Goal: Check status: Check status

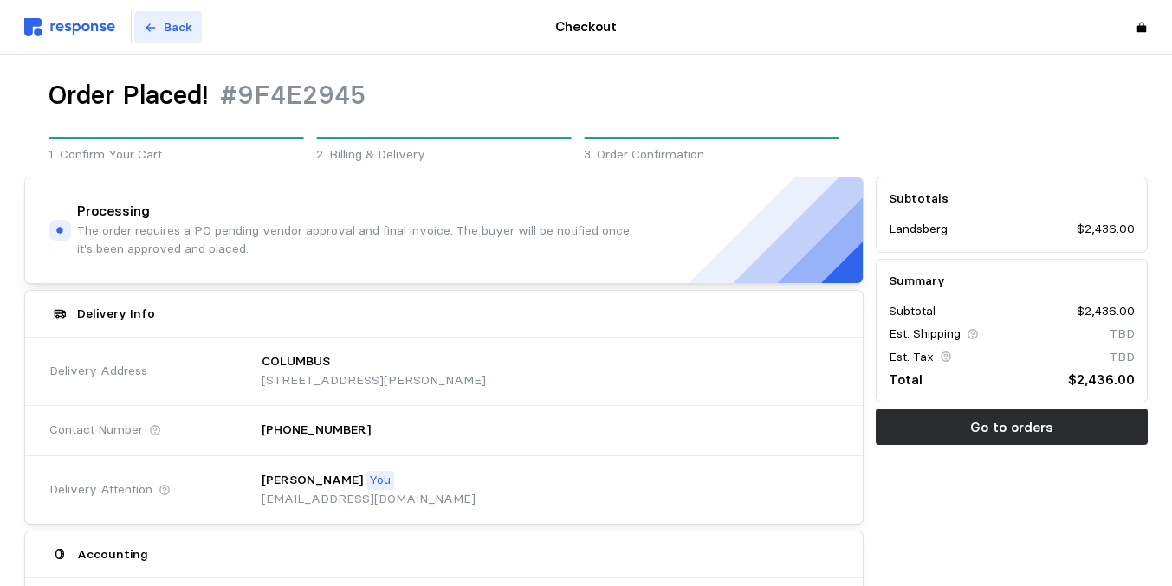
click at [155, 33] on icon at bounding box center [151, 28] width 12 height 12
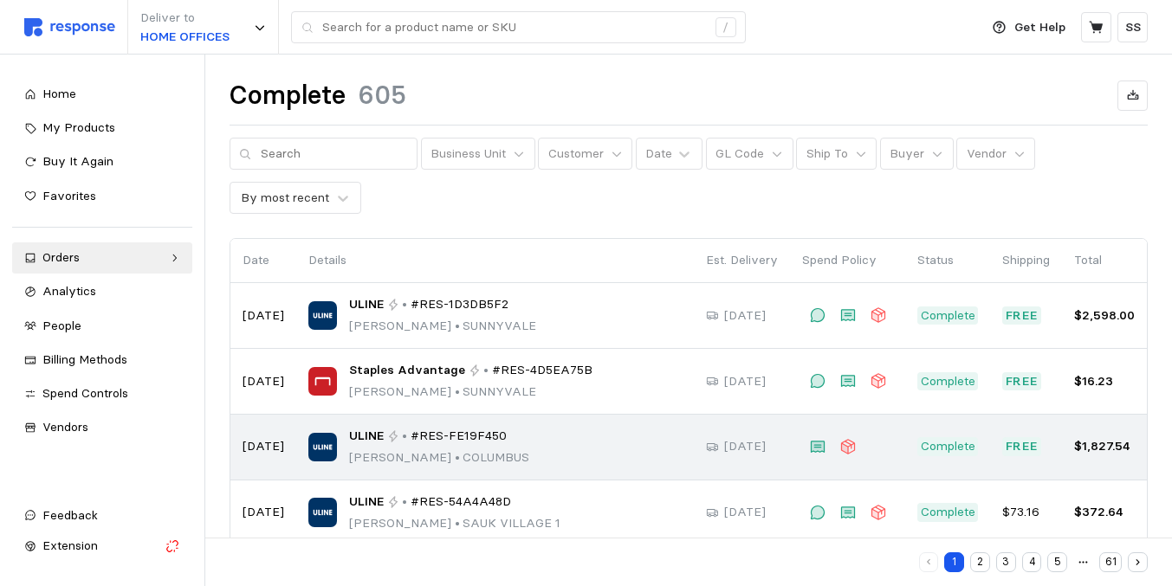
click at [569, 441] on div "ULINE • #RES-FE19F450 [PERSON_NAME][GEOGRAPHIC_DATA]" at bounding box center [494, 447] width 373 height 41
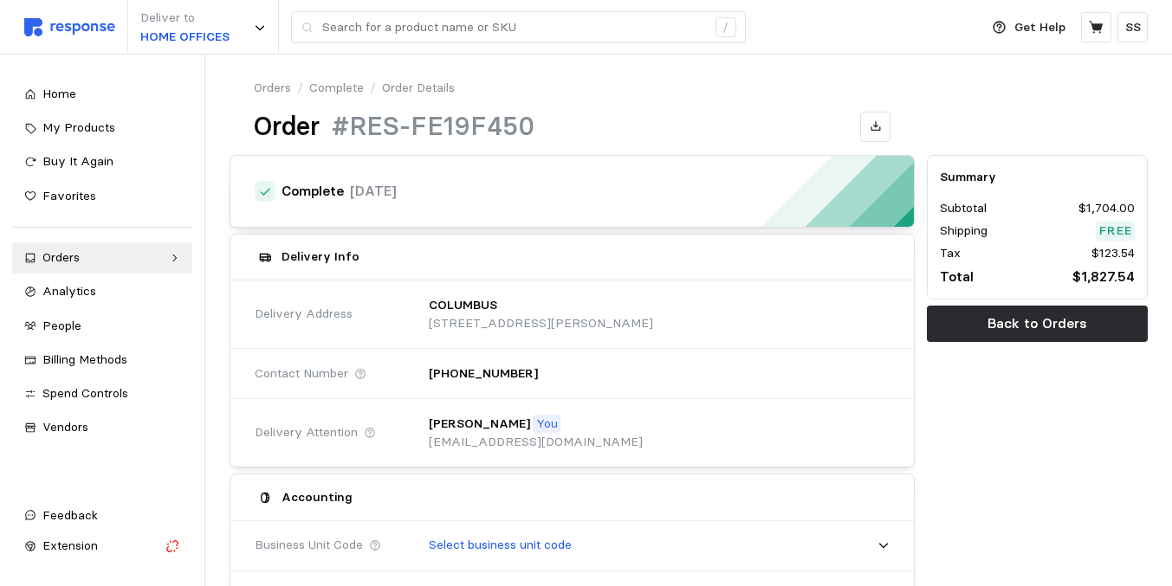
click at [570, 116] on div "Order #RES-FE19F450" at bounding box center [573, 127] width 638 height 34
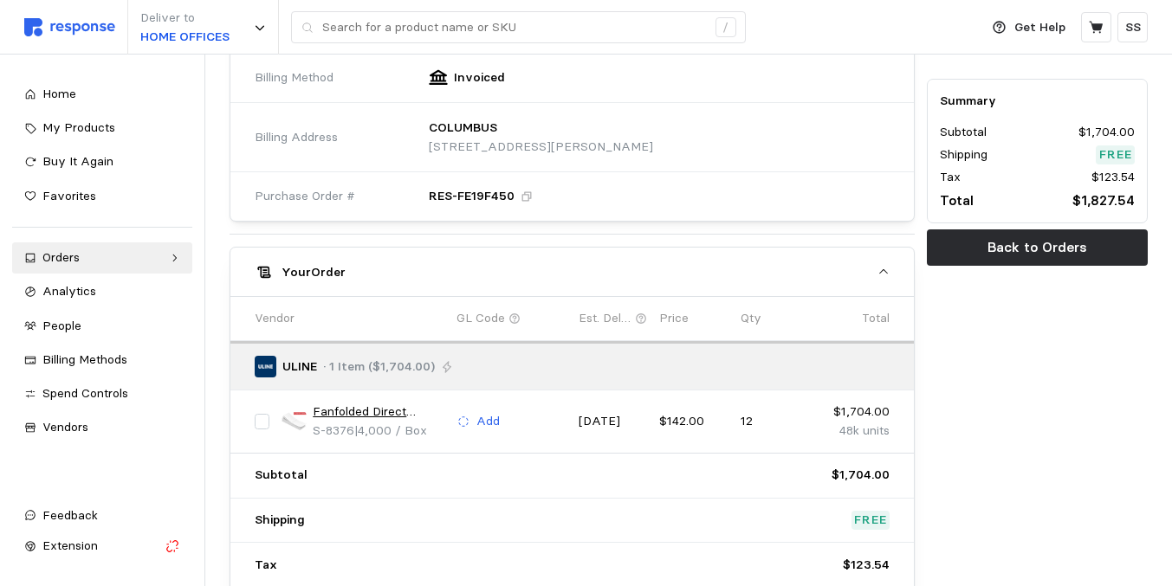
scroll to position [693, 0]
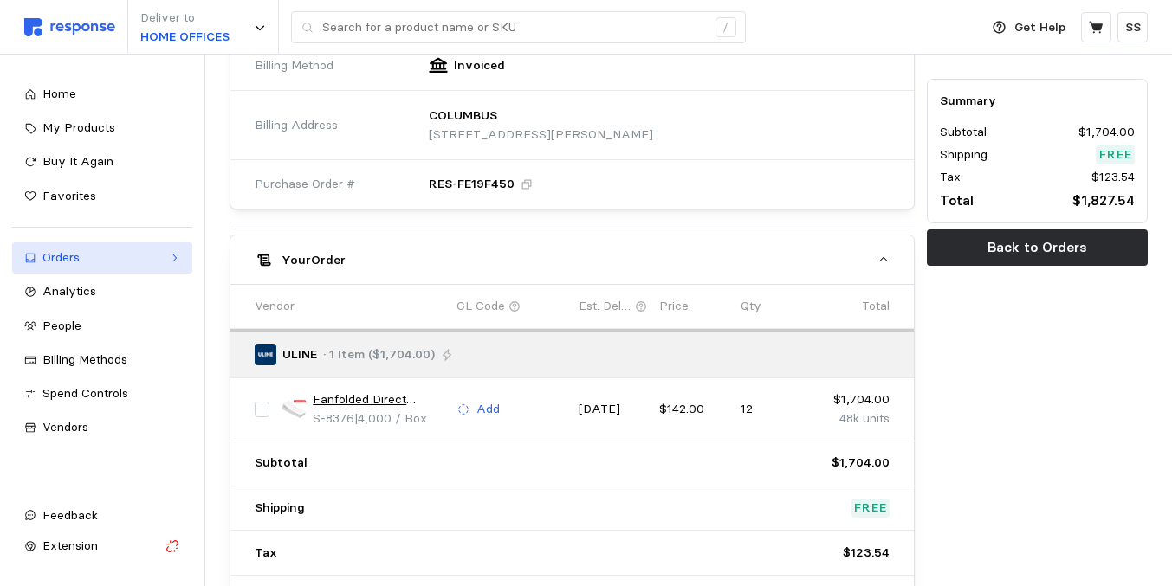
click at [70, 256] on div "Orders" at bounding box center [102, 258] width 120 height 19
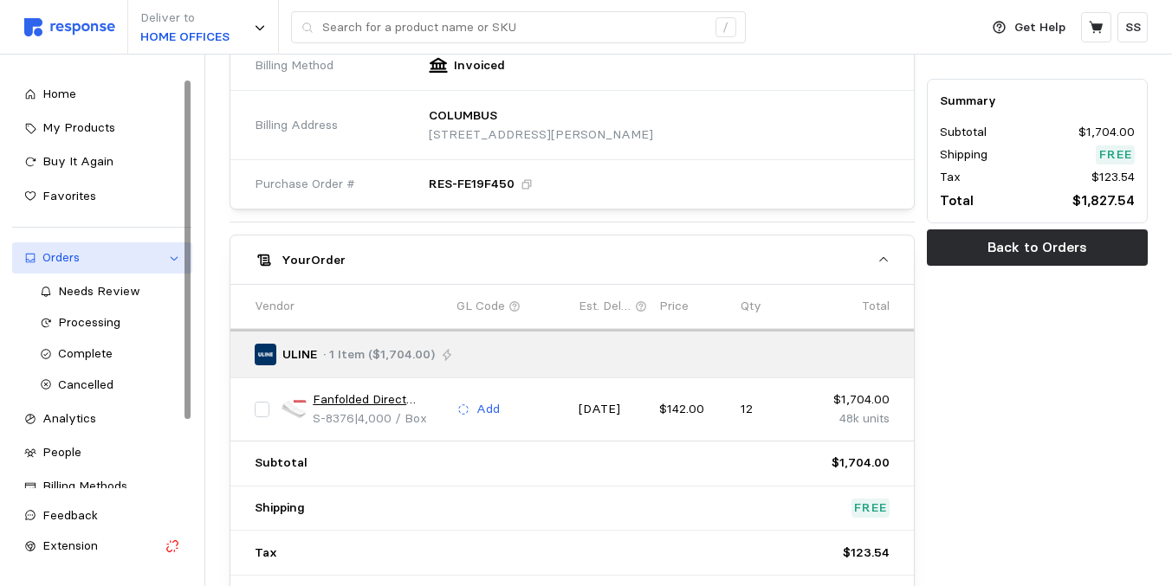
click at [80, 259] on div "Orders" at bounding box center [102, 258] width 120 height 19
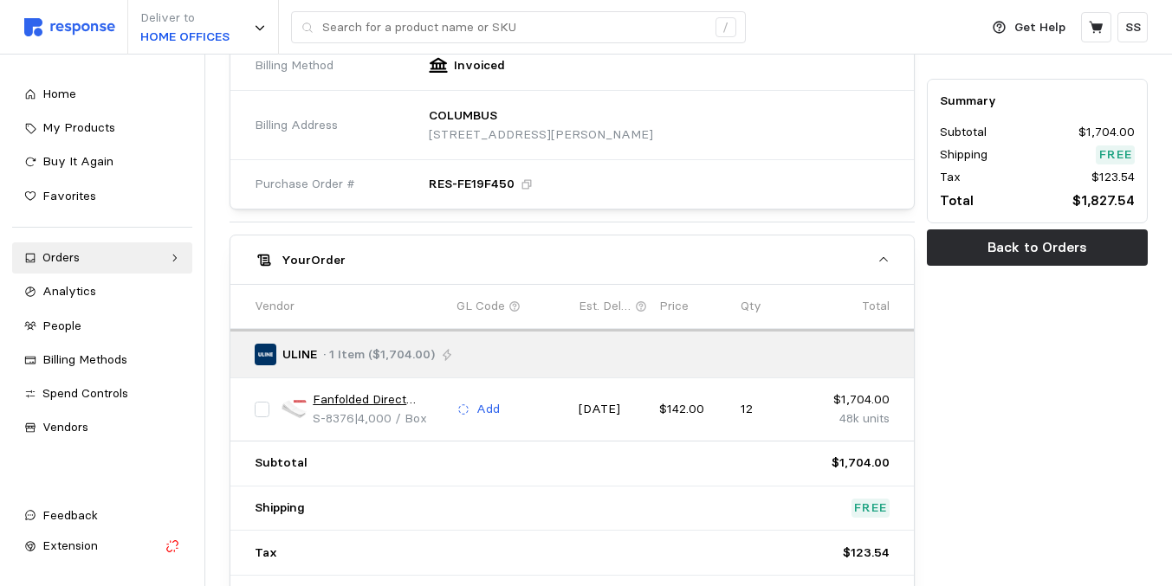
click at [268, 213] on div "Delivery Confirmation Mark as Delivered Upload Mark as Delivered ULINE · 1 Item…" at bounding box center [573, 277] width 686 height 687
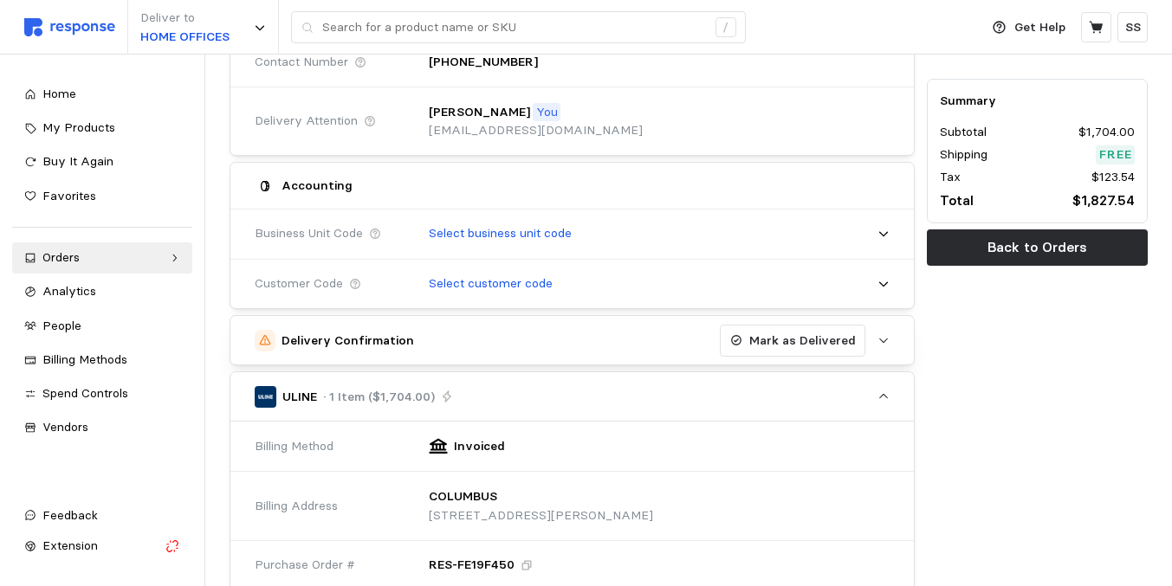
scroll to position [277, 0]
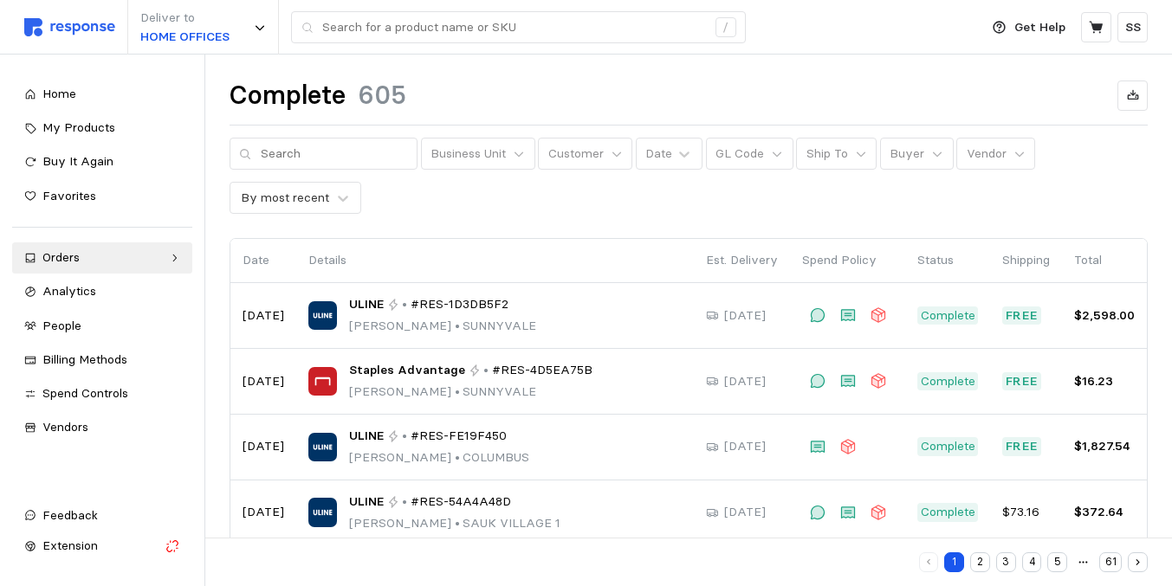
click at [560, 262] on p "Details" at bounding box center [494, 260] width 373 height 19
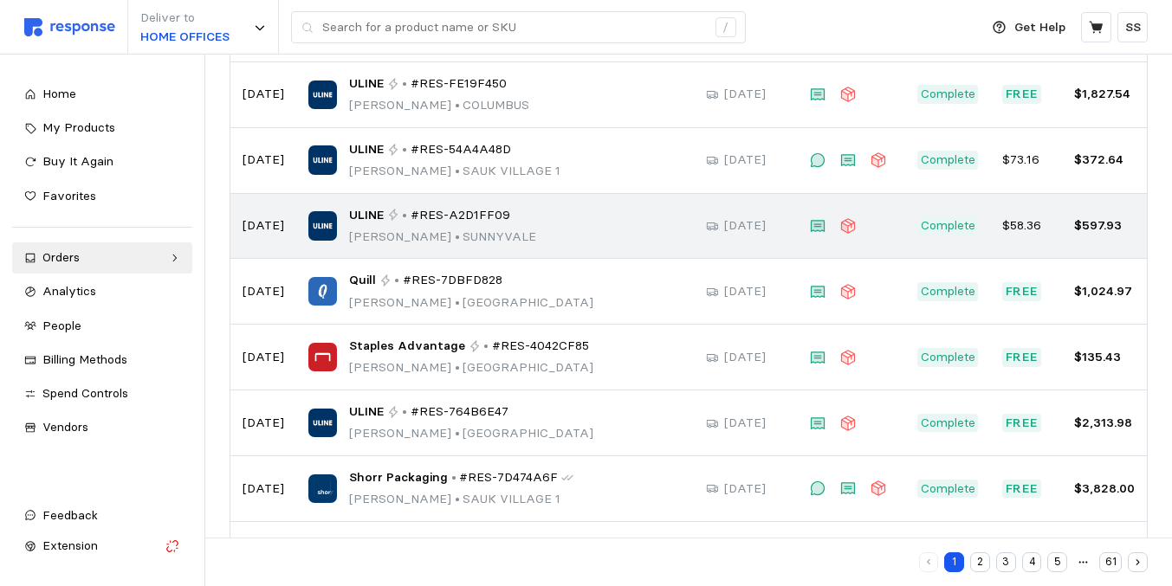
scroll to position [421, 0]
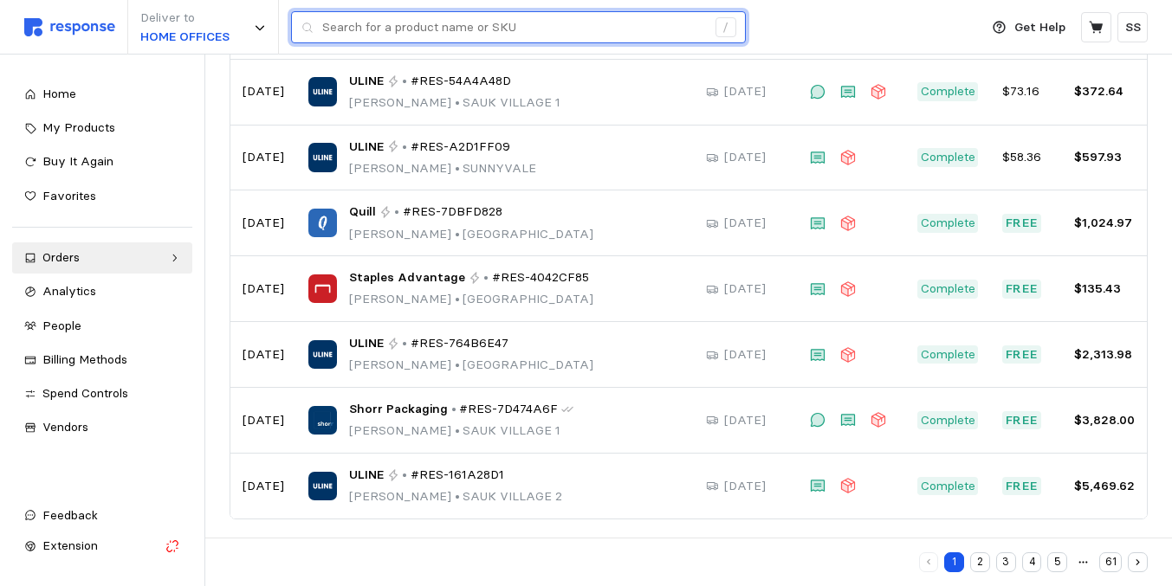
click at [581, 31] on input "text" at bounding box center [514, 27] width 384 height 31
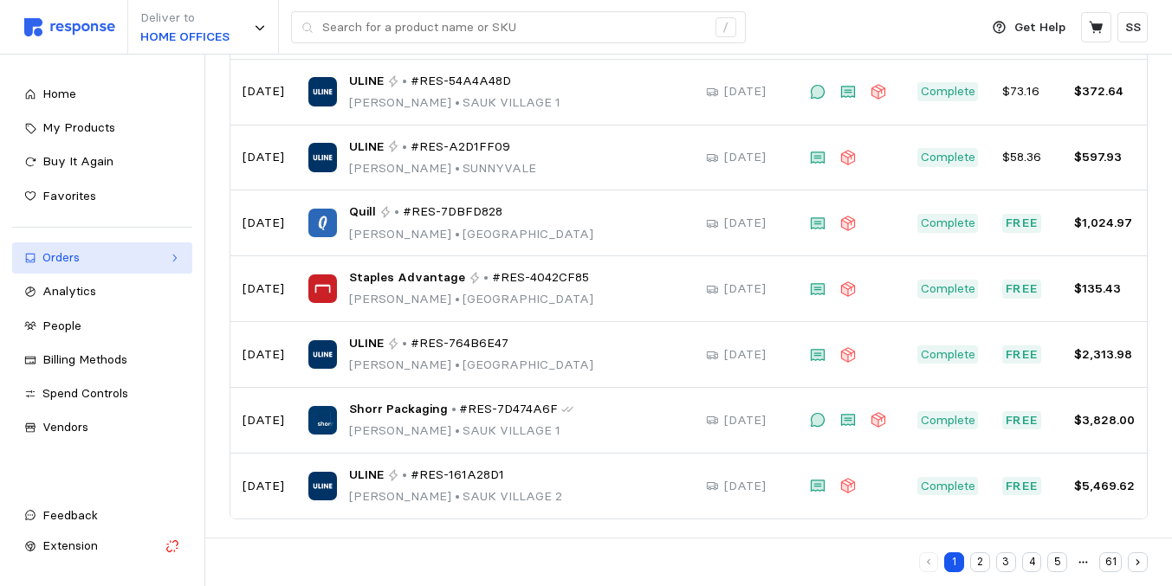
click at [98, 262] on div "Orders" at bounding box center [102, 258] width 120 height 19
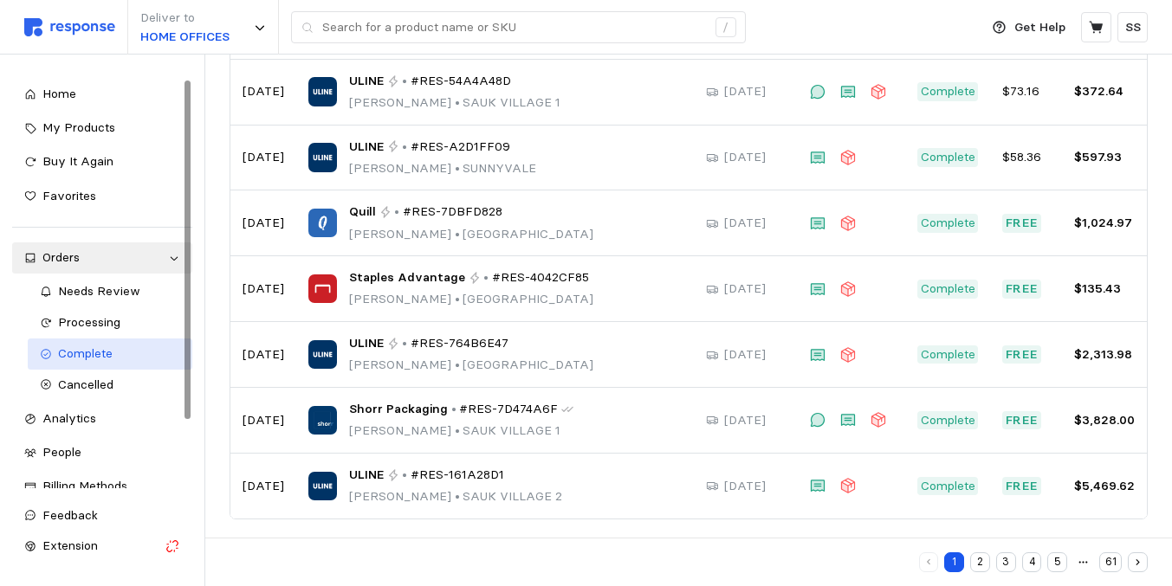
click at [97, 348] on span "Complete" at bounding box center [85, 354] width 55 height 16
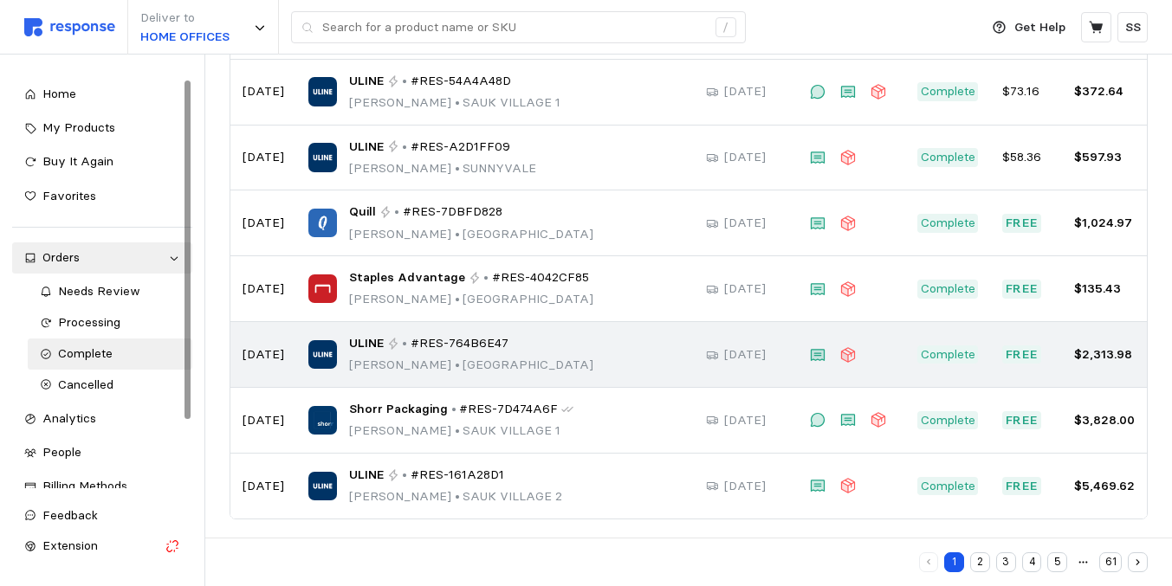
click at [459, 377] on td "ULINE • #RES-764B6E47 [PERSON_NAME][GEOGRAPHIC_DATA]" at bounding box center [495, 355] width 398 height 66
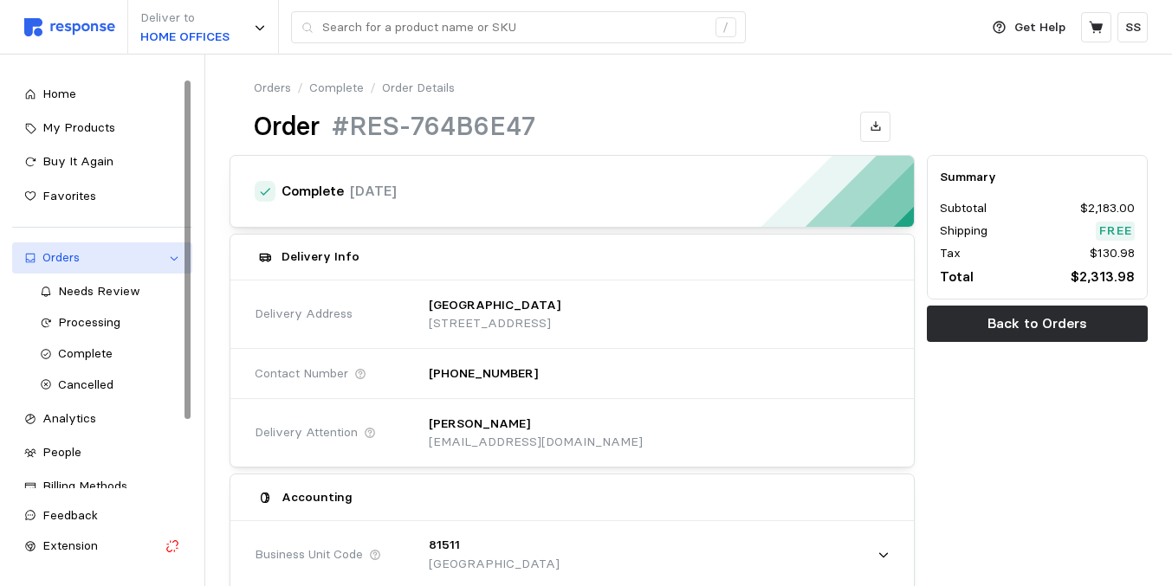
click at [85, 260] on div "Orders" at bounding box center [102, 258] width 120 height 19
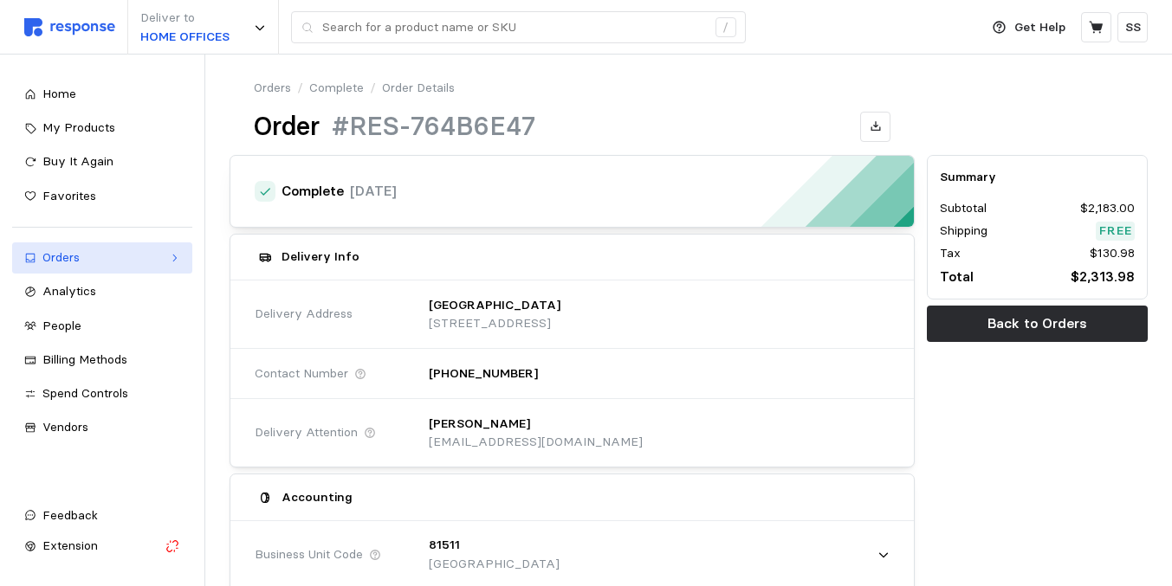
click at [83, 263] on div "Orders" at bounding box center [102, 258] width 120 height 19
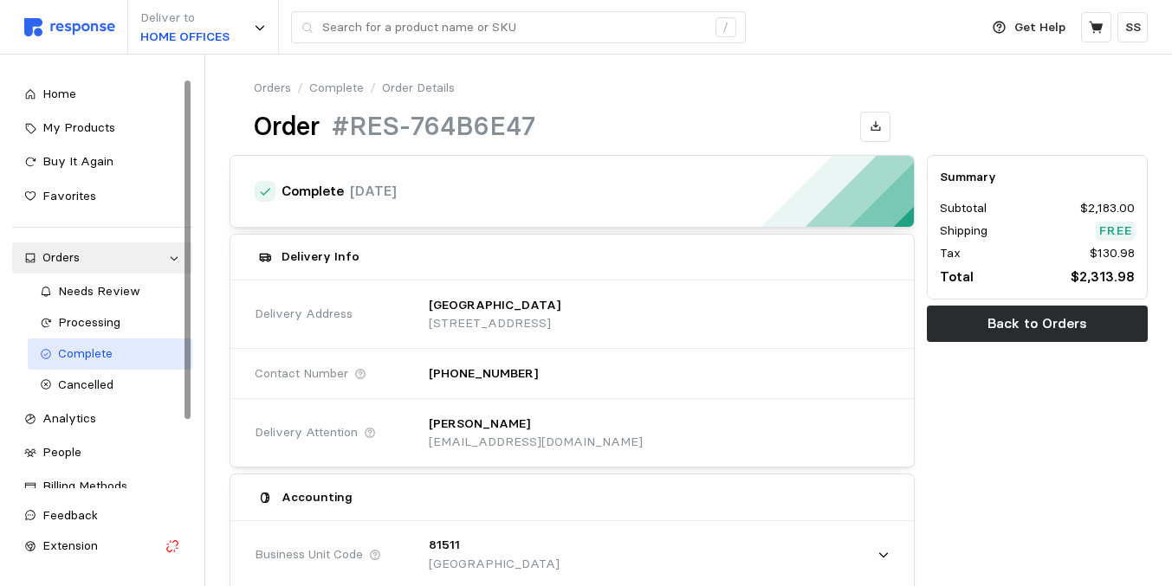
click at [76, 361] on div "Complete" at bounding box center [119, 354] width 122 height 19
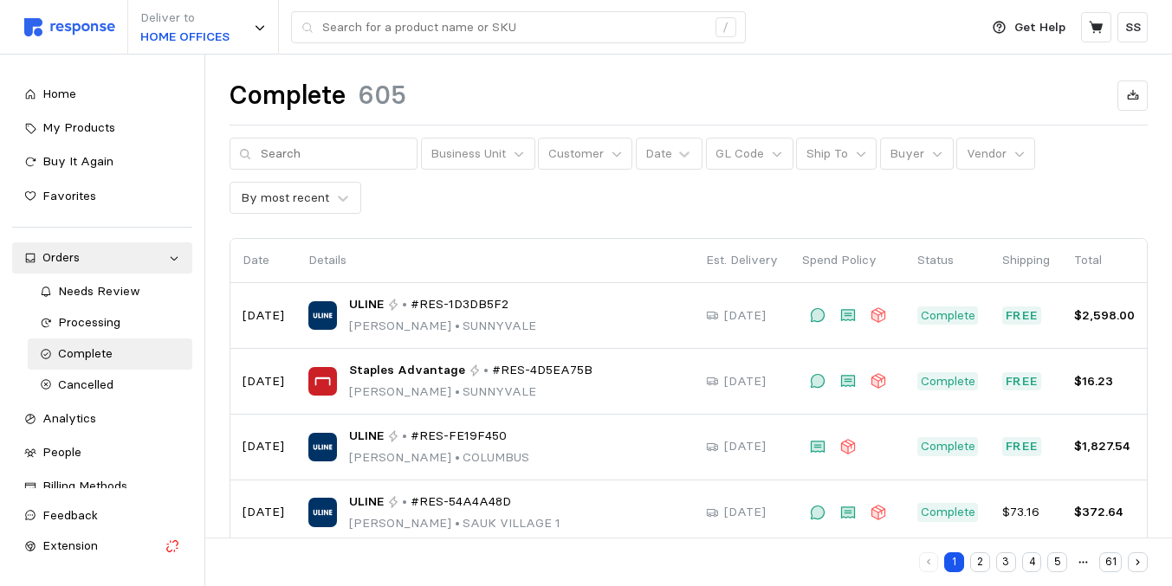
click at [983, 562] on button "2" at bounding box center [980, 563] width 20 height 20
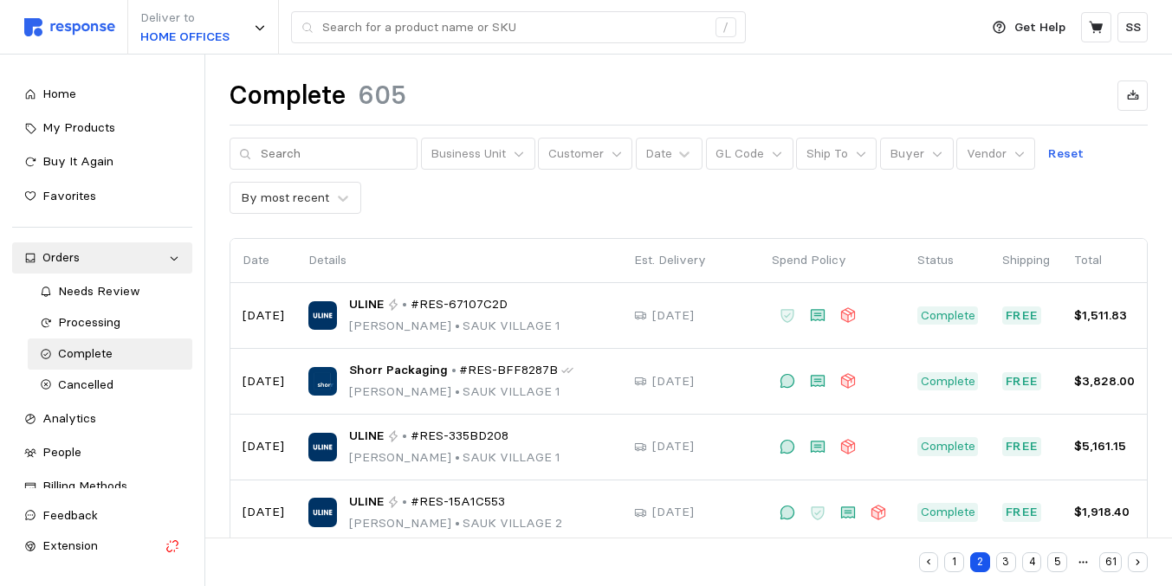
click at [1013, 565] on button "3" at bounding box center [1006, 563] width 20 height 20
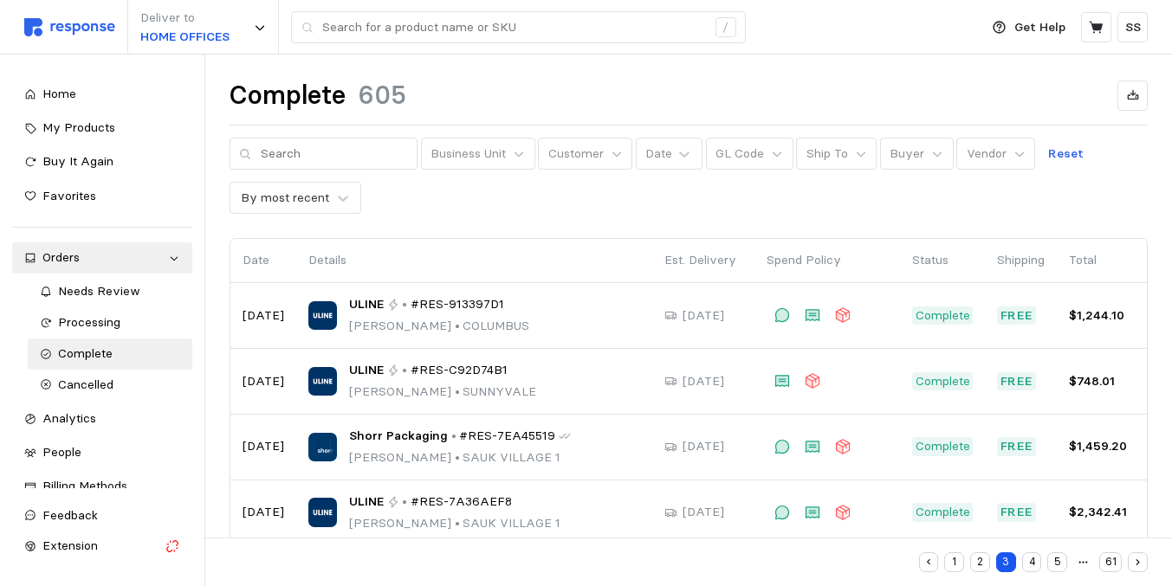
click at [979, 562] on button "2" at bounding box center [980, 563] width 20 height 20
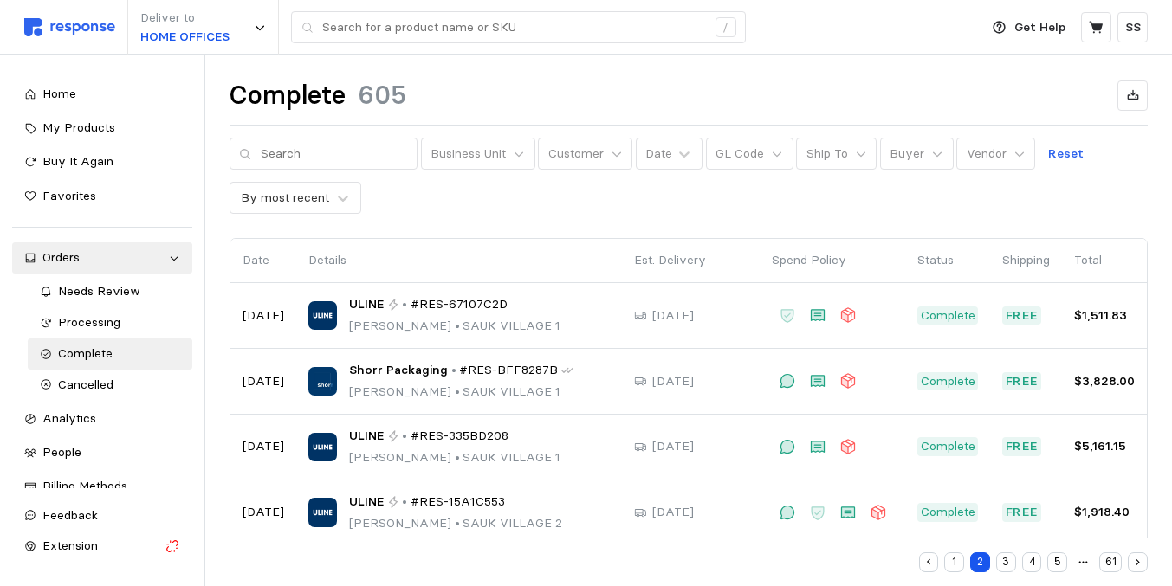
click at [955, 561] on button "1" at bounding box center [954, 563] width 20 height 20
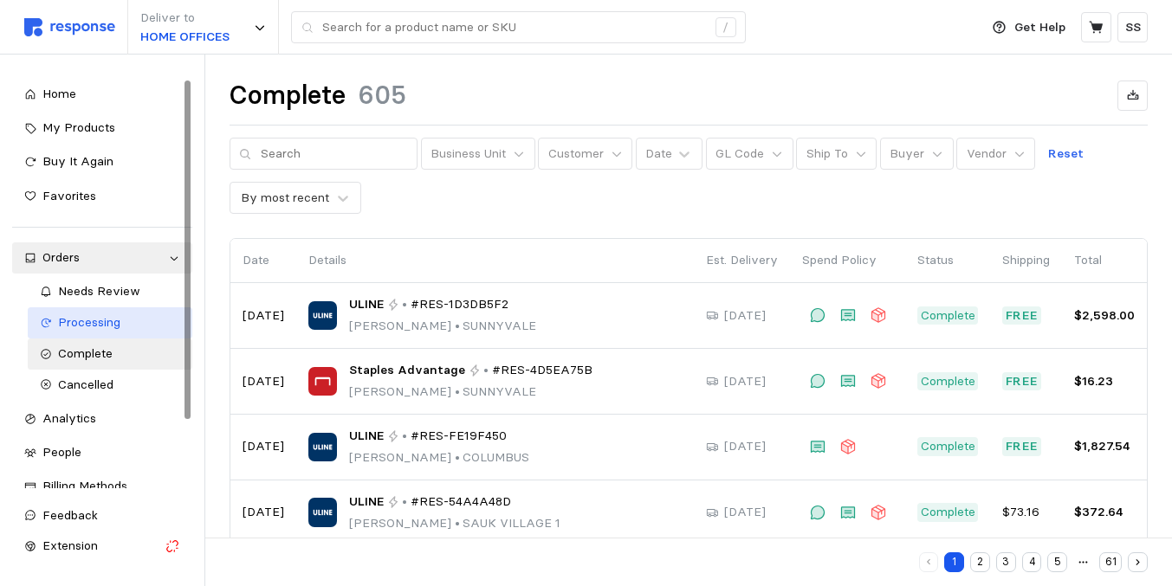
click at [170, 320] on div "Processing" at bounding box center [119, 323] width 122 height 19
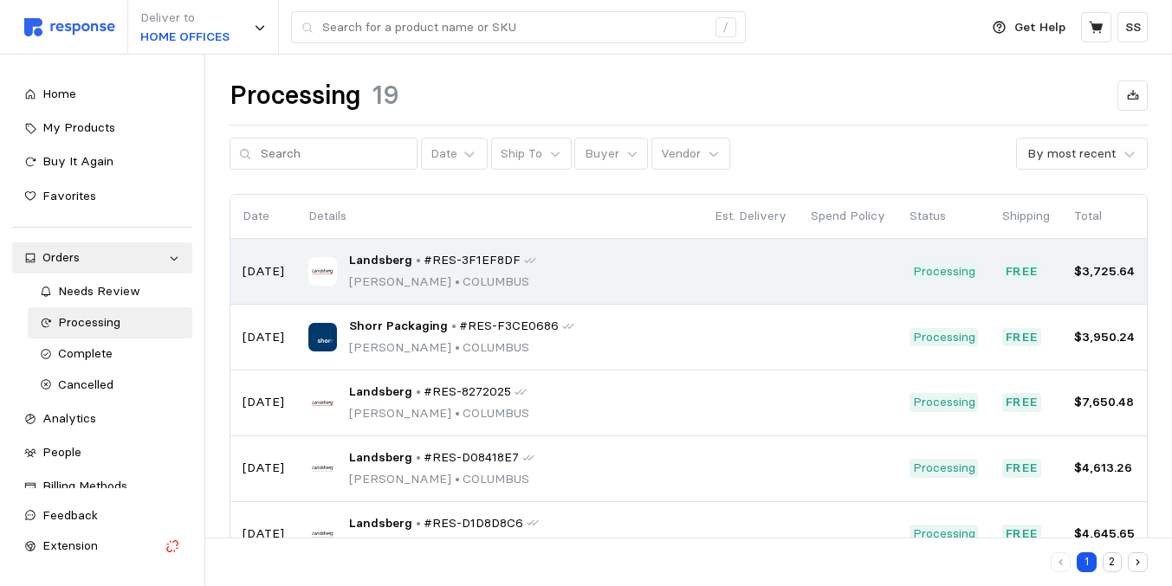
click at [630, 273] on div "Landsberg • #RES-3F1EF8DF [PERSON_NAME][GEOGRAPHIC_DATA]" at bounding box center [499, 271] width 382 height 41
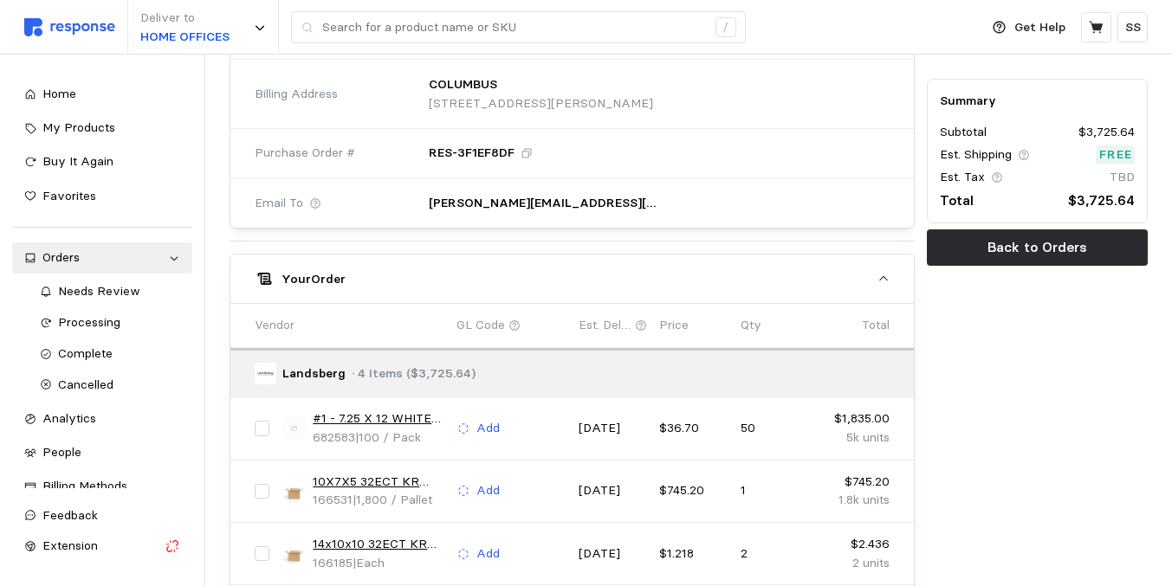
scroll to position [690, 0]
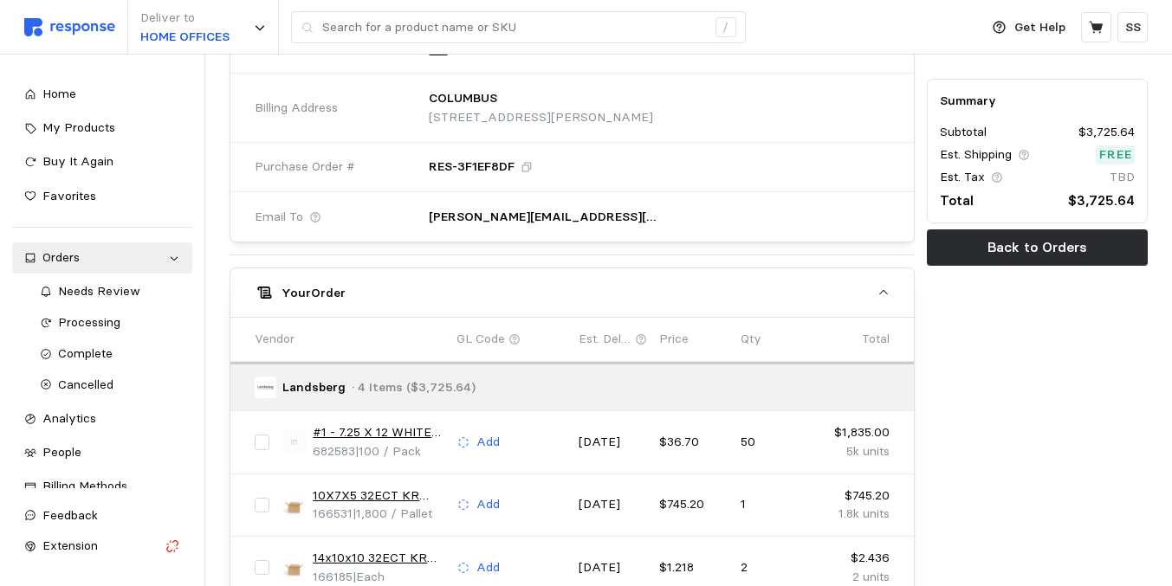
click at [986, 339] on div "Summary Subtotal $3,725.64 Est. Shipping Free Est. Tax TBD Total $3,725.64 Back…" at bounding box center [1037, 153] width 233 height 1388
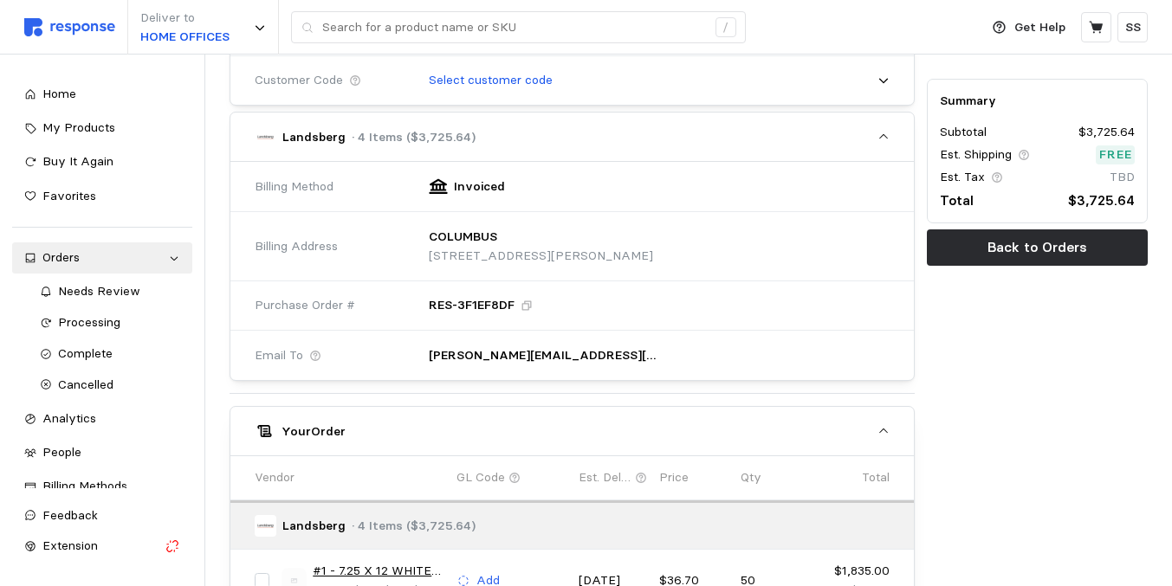
scroll to position [586, 0]
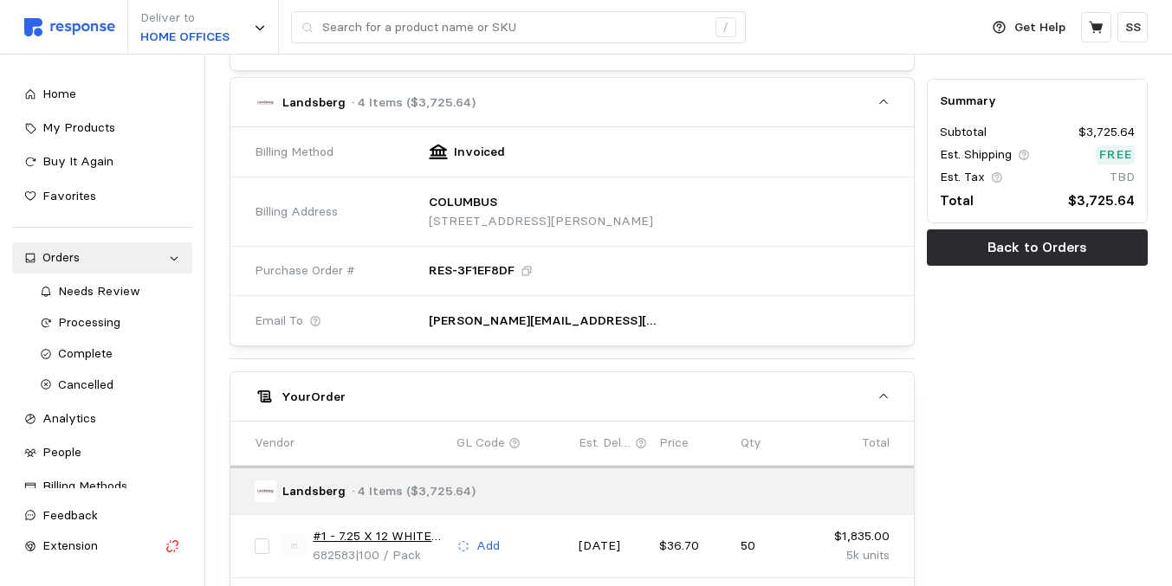
click at [986, 339] on div "Summary Subtotal $3,725.64 Est. Shipping Free Est. Tax TBD Total $3,725.64 Back…" at bounding box center [1037, 257] width 233 height 1388
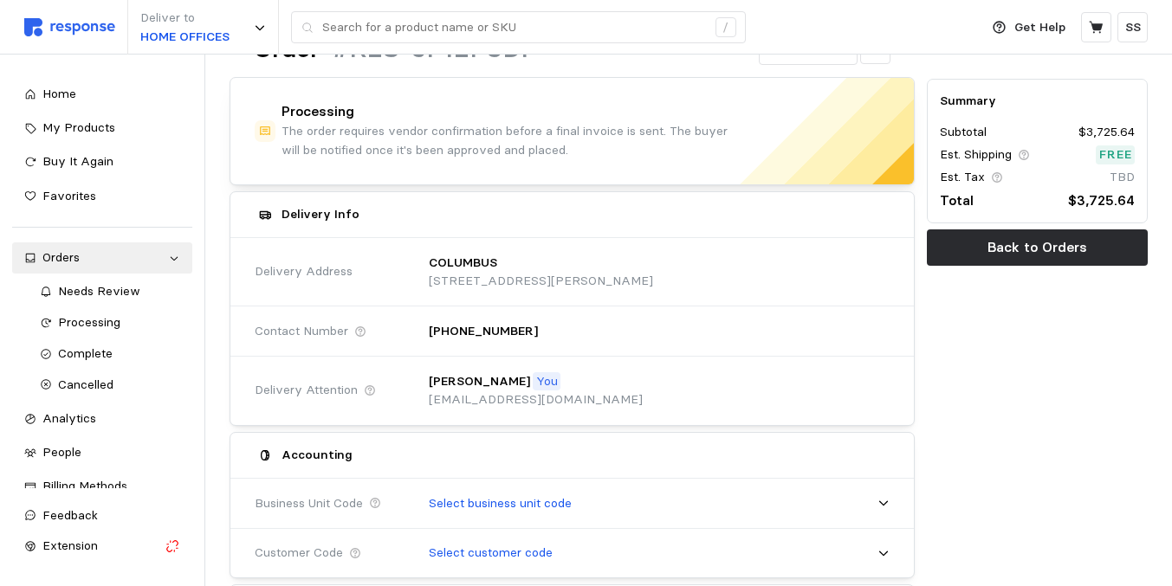
scroll to position [0, 0]
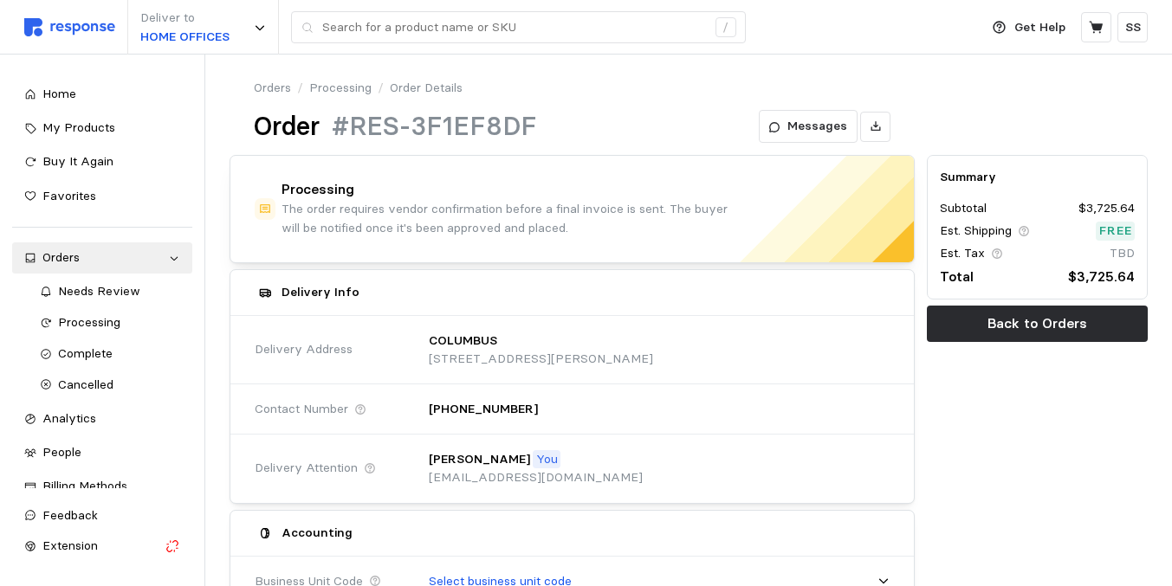
click at [775, 204] on div "Processing The order requires vendor confirmation before a final invoice is sen…" at bounding box center [573, 208] width 686 height 107
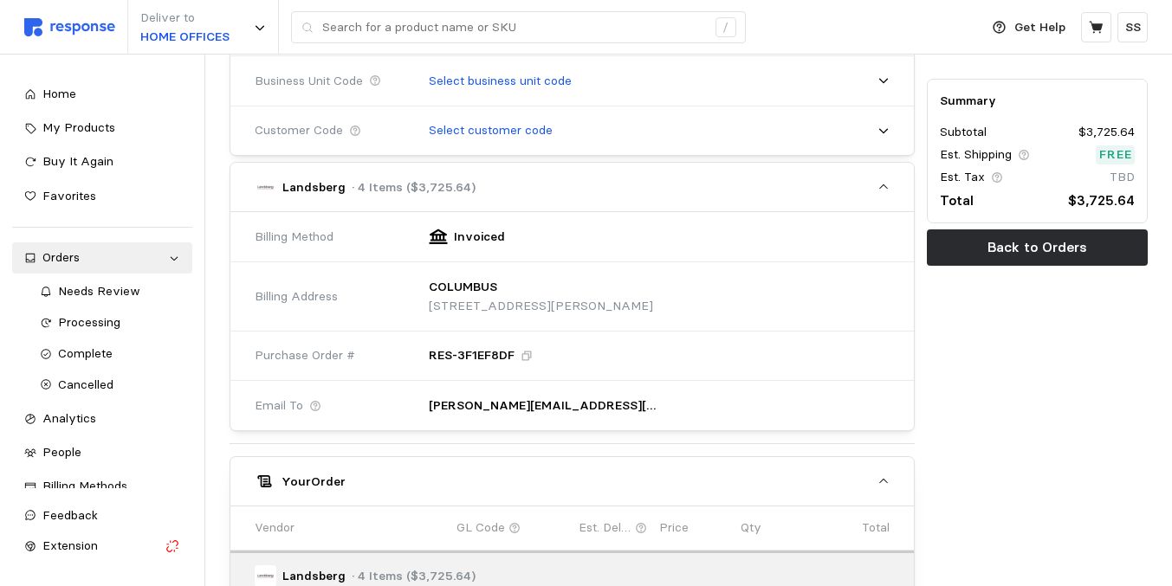
scroll to position [520, 0]
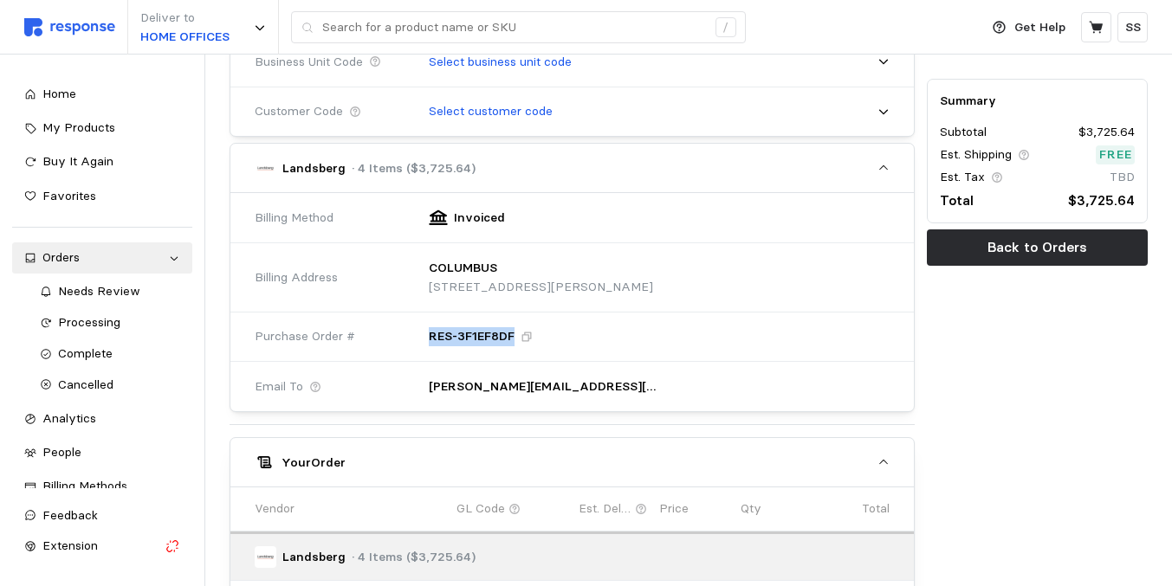
drag, startPoint x: 426, startPoint y: 334, endPoint x: 514, endPoint y: 336, distance: 87.5
click at [514, 336] on div "RES-3F1EF8DF" at bounding box center [654, 336] width 474 height 43
copy p "RES-3F1EF8DF"
click at [951, 372] on div "Summary Subtotal $3,725.64 Est. Shipping Free Est. Tax TBD Total $3,725.64 Back…" at bounding box center [1037, 323] width 233 height 1388
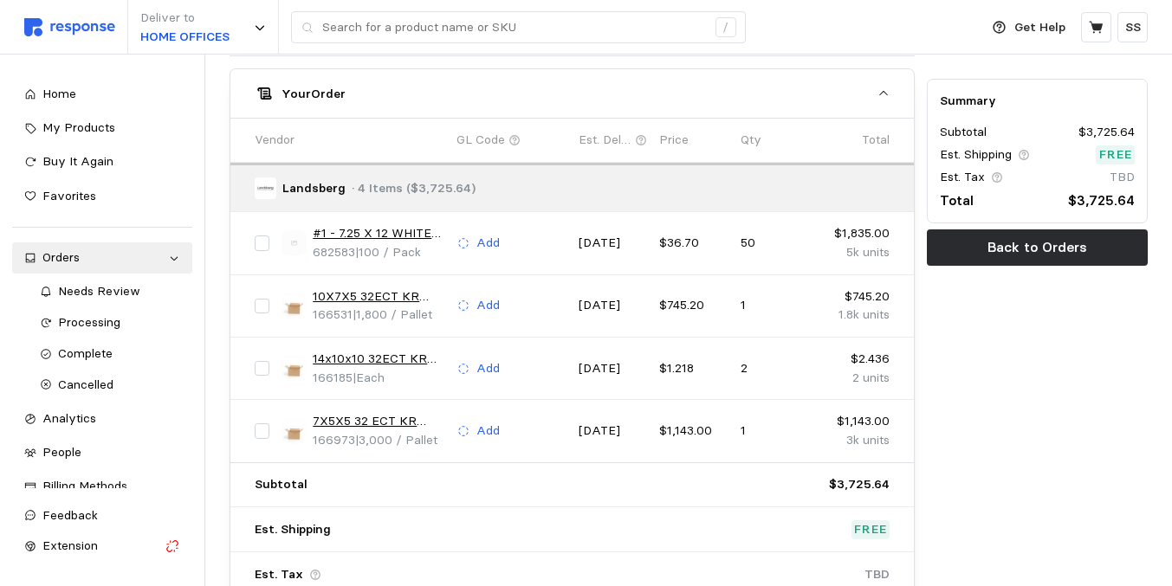
scroll to position [901, 0]
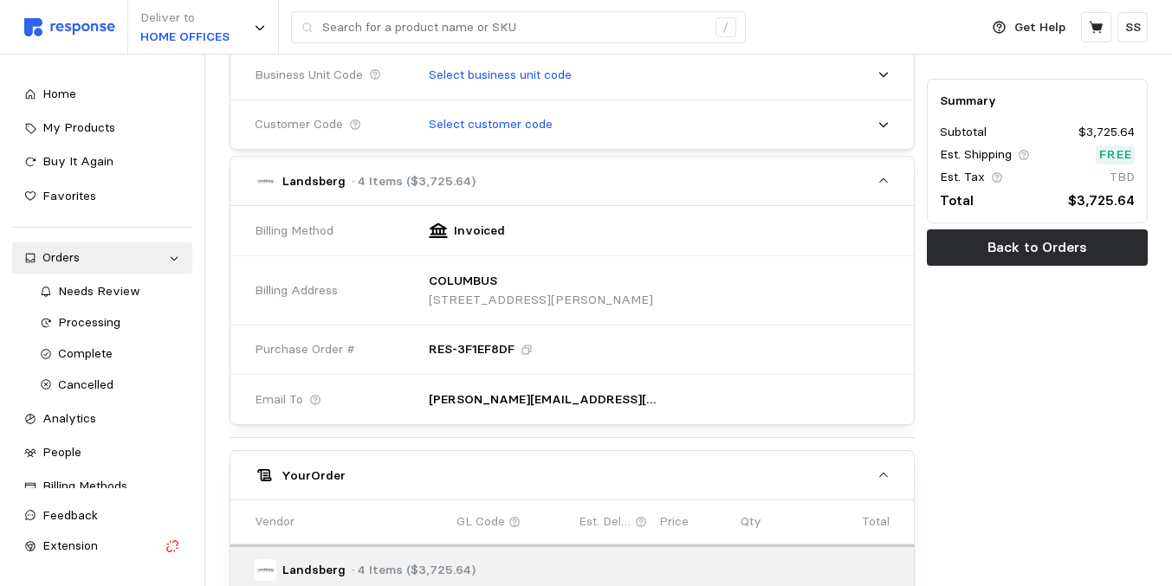
scroll to position [485, 0]
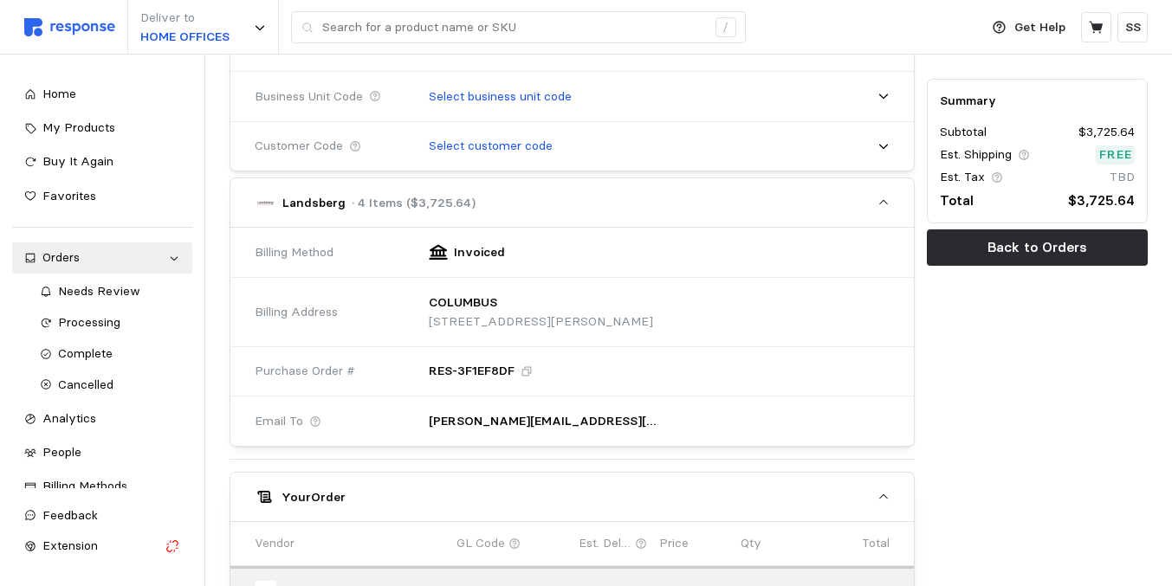
click at [941, 346] on div "Summary Subtotal $3,725.64 Est. Shipping Free Est. Tax TBD Total $3,725.64 Back…" at bounding box center [1037, 358] width 233 height 1388
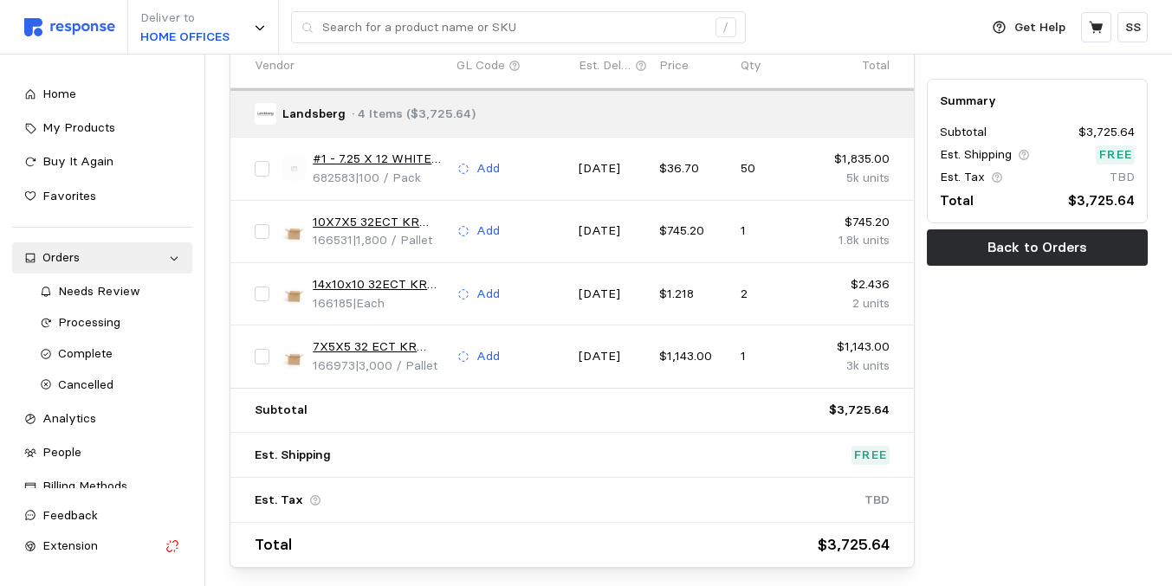
scroll to position [970, 0]
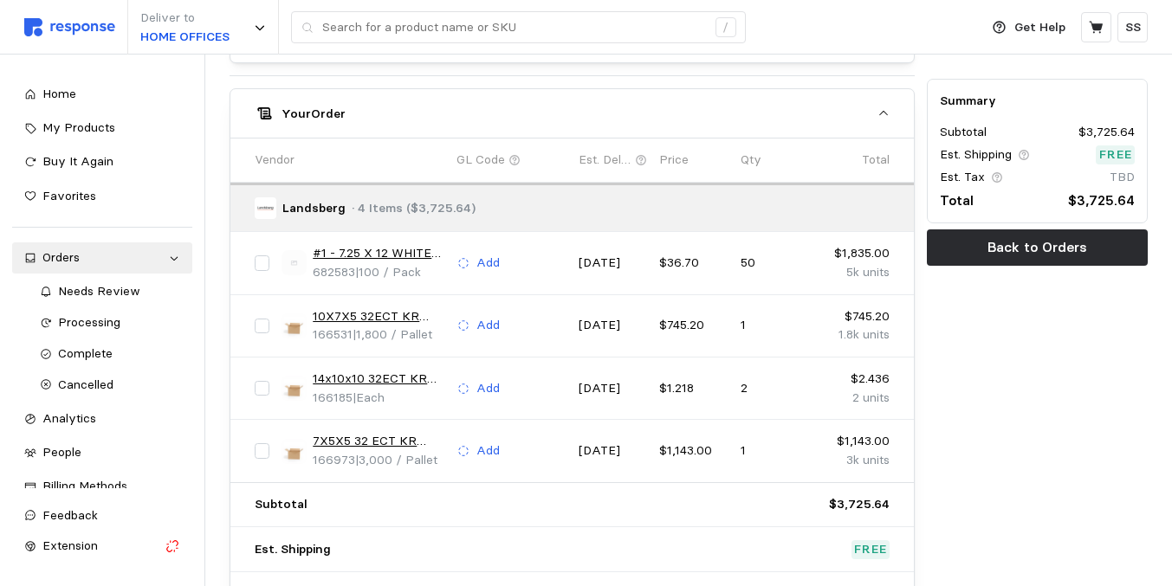
scroll to position [866, 0]
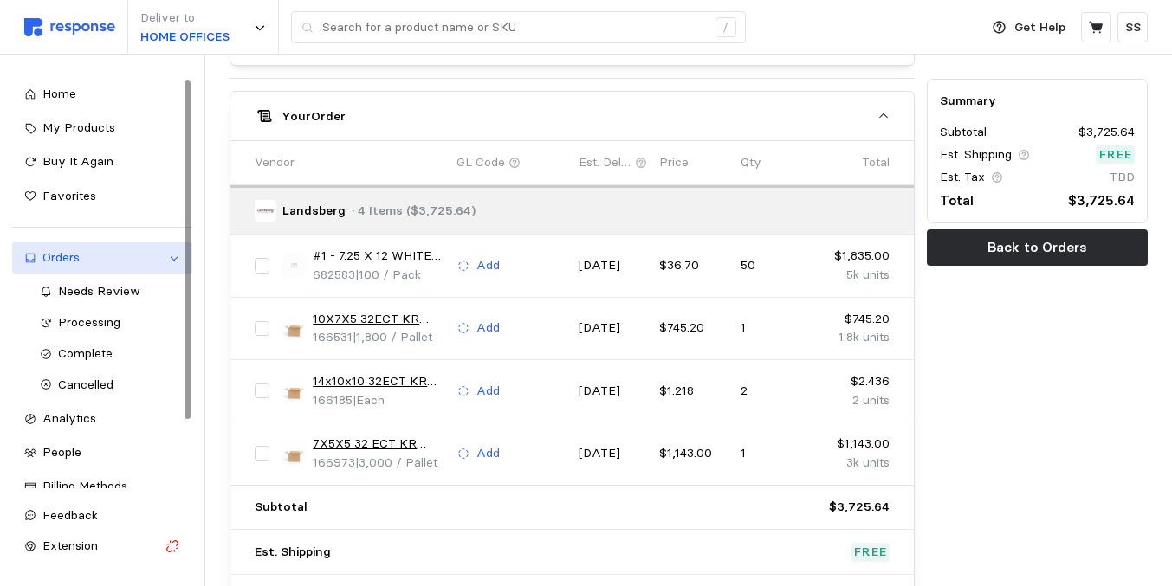
click at [131, 263] on div "Orders" at bounding box center [102, 258] width 120 height 19
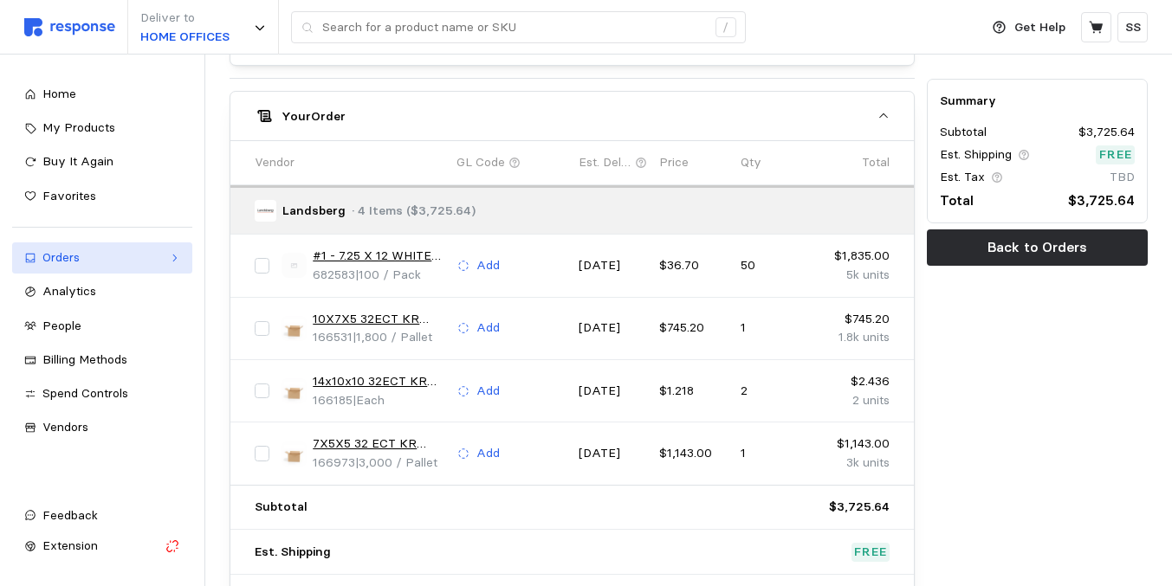
click at [131, 263] on div "Orders" at bounding box center [102, 258] width 120 height 19
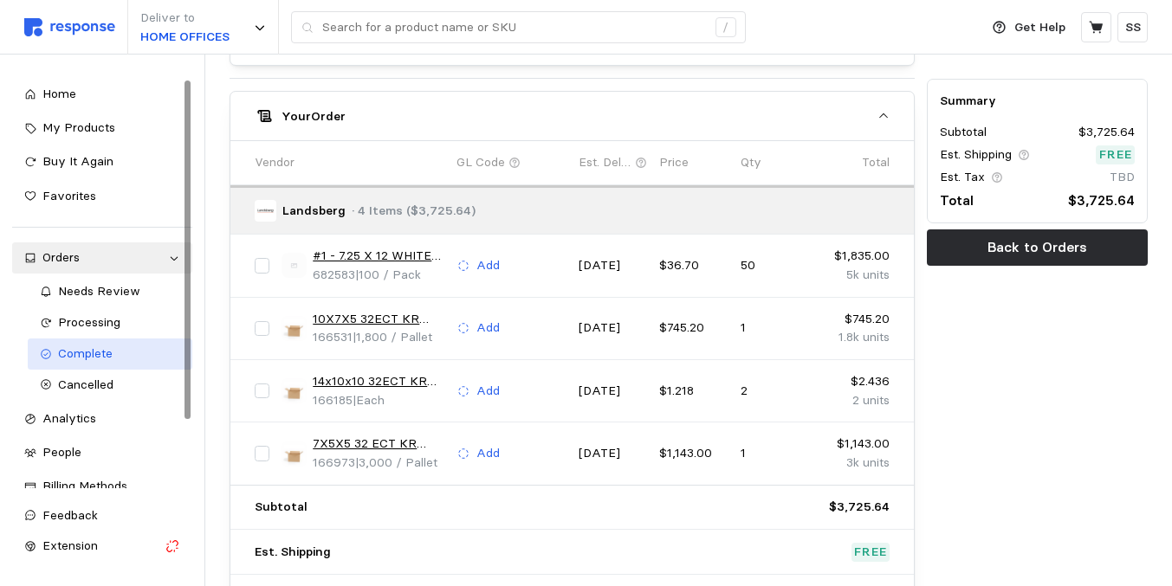
click at [105, 353] on span "Complete" at bounding box center [85, 354] width 55 height 16
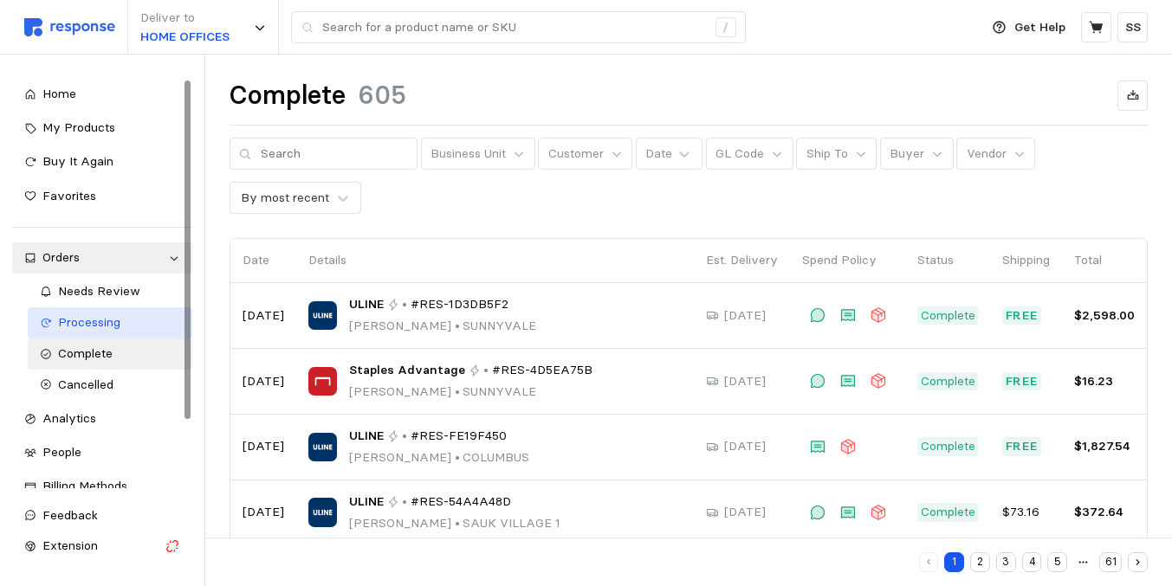
click at [126, 314] on div "Processing" at bounding box center [119, 323] width 122 height 19
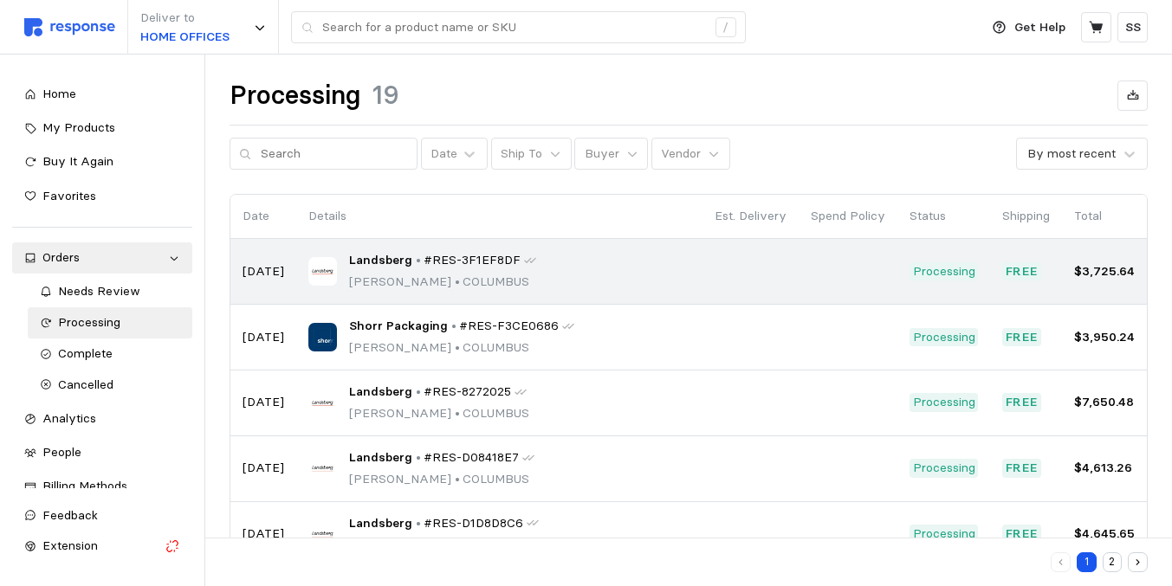
click at [683, 273] on div "Landsberg • #RES-3F1EF8DF [PERSON_NAME][GEOGRAPHIC_DATA]" at bounding box center [499, 271] width 382 height 41
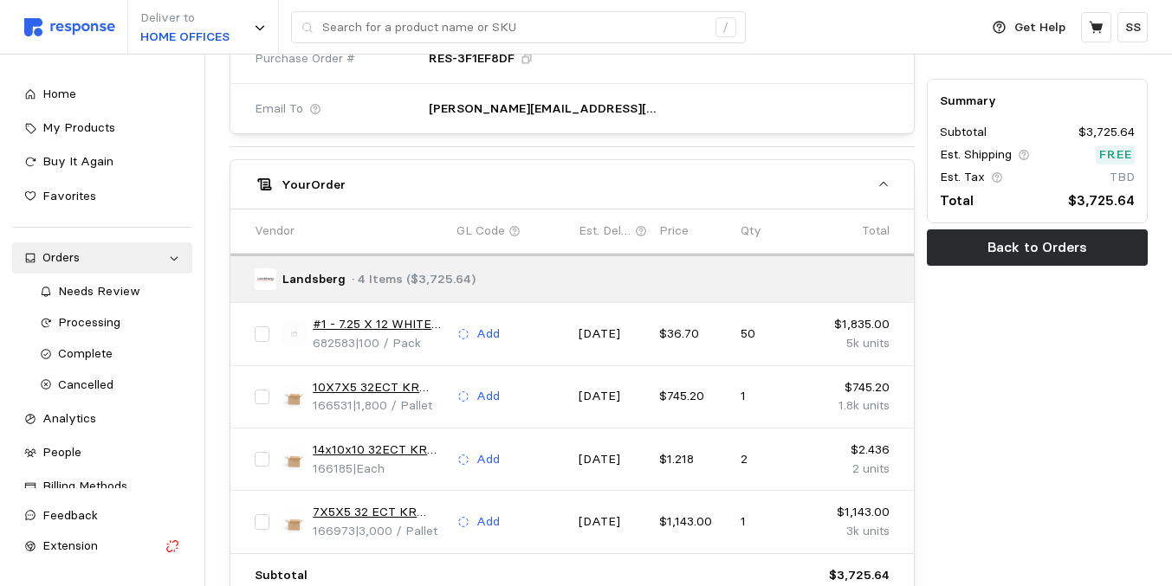
scroll to position [832, 0]
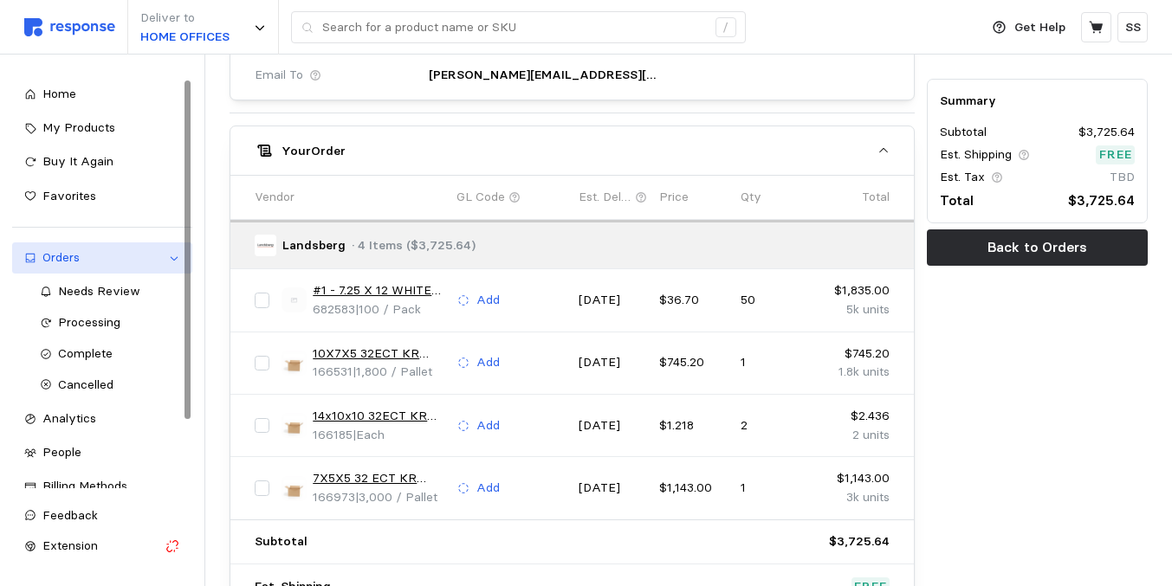
click at [110, 256] on div "Orders" at bounding box center [102, 258] width 120 height 19
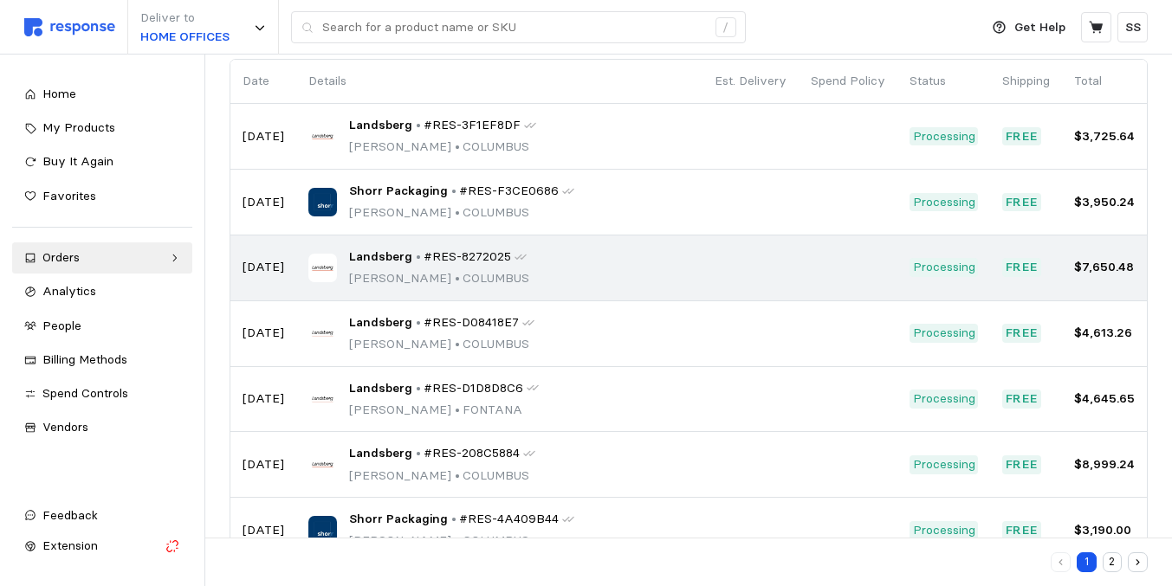
scroll to position [134, 0]
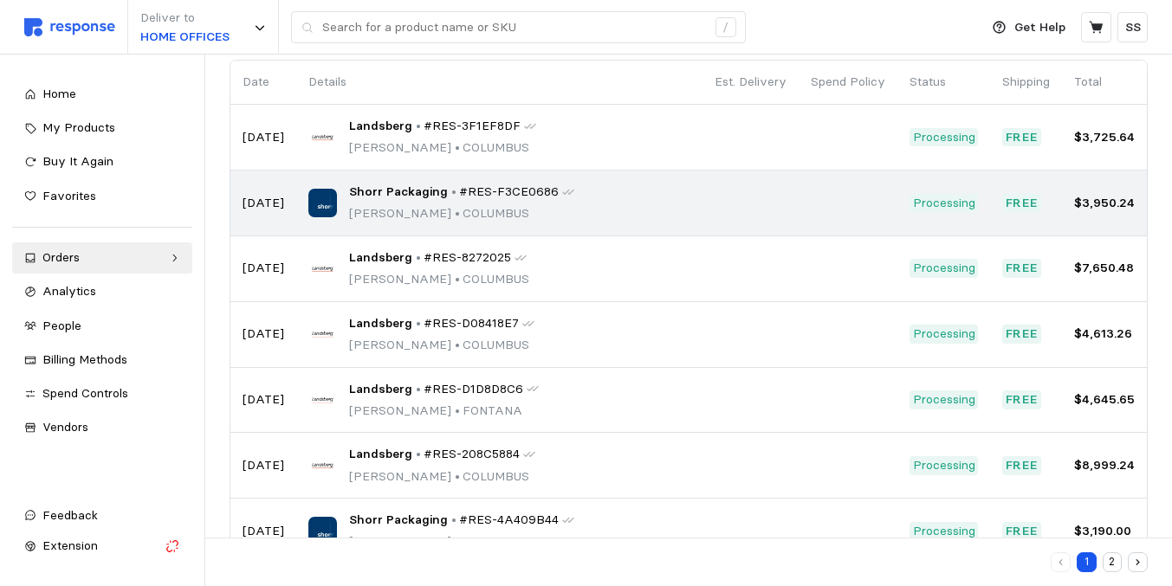
click at [459, 195] on span "#RES-F3CE0686" at bounding box center [509, 192] width 100 height 19
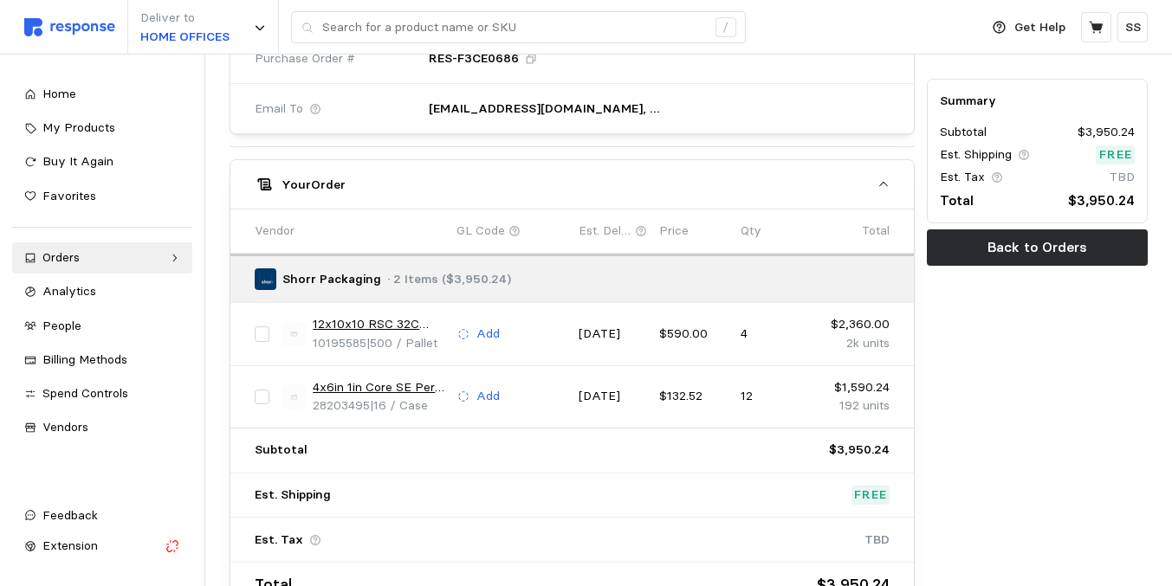
scroll to position [797, 0]
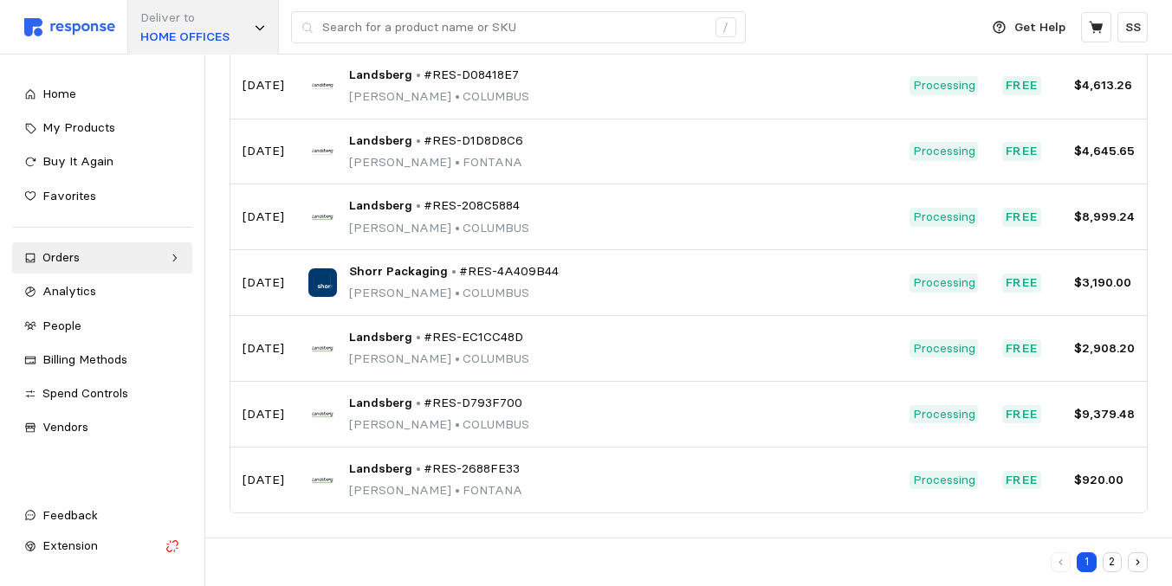
scroll to position [134, 0]
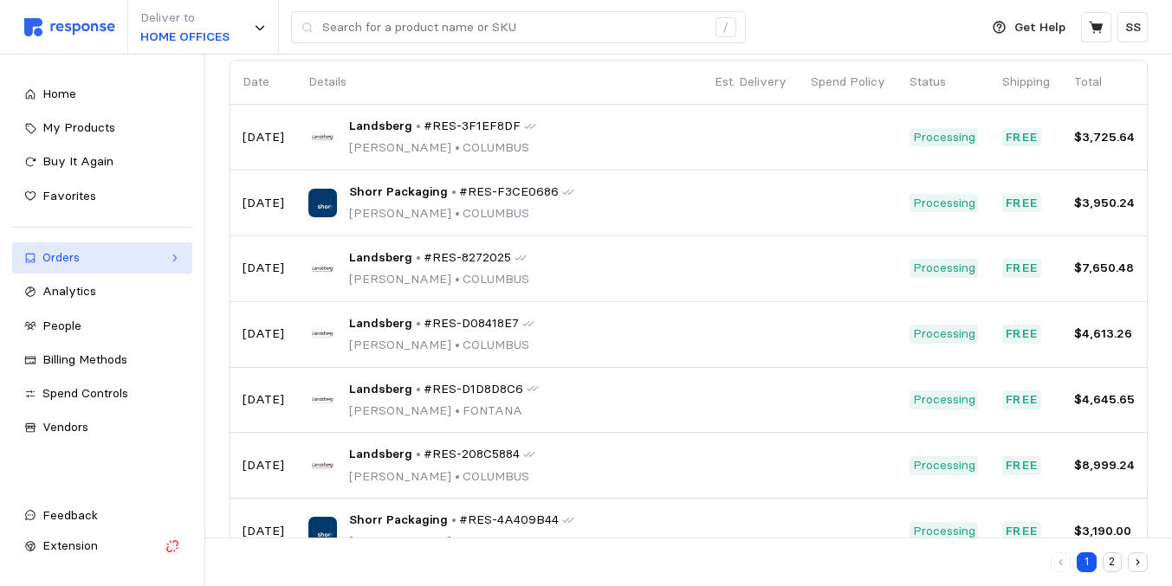
click at [92, 262] on div "Orders" at bounding box center [102, 258] width 120 height 19
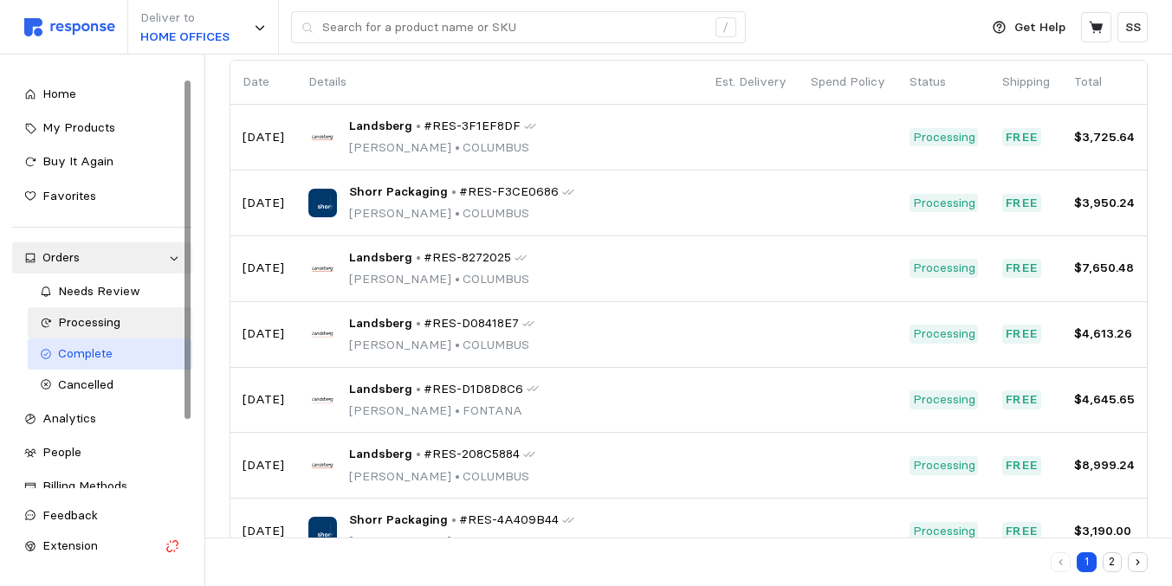
click at [81, 353] on span "Complete" at bounding box center [85, 354] width 55 height 16
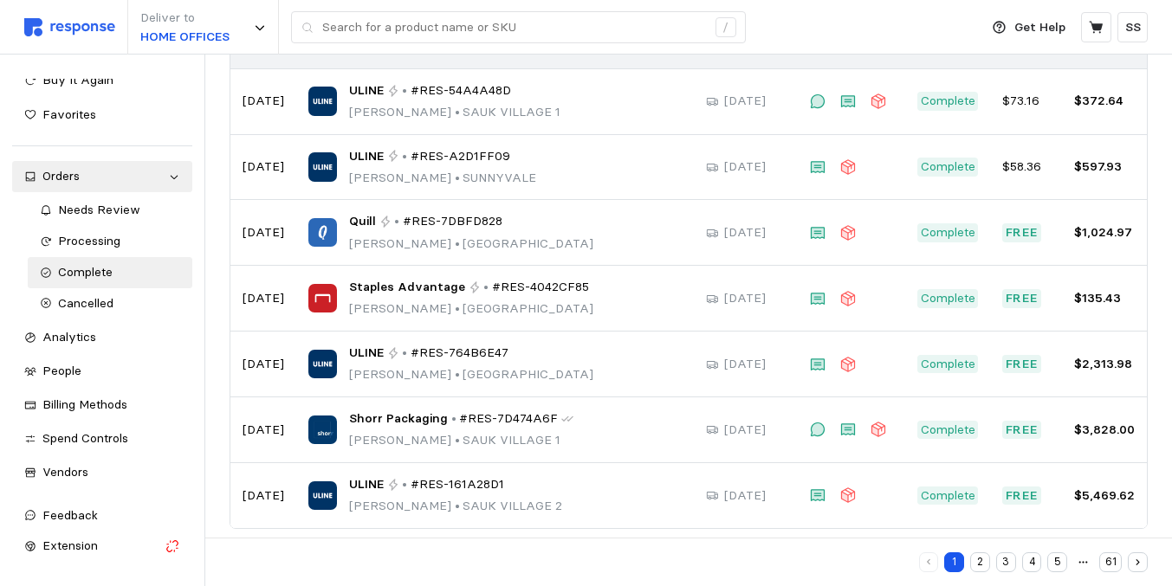
scroll to position [421, 0]
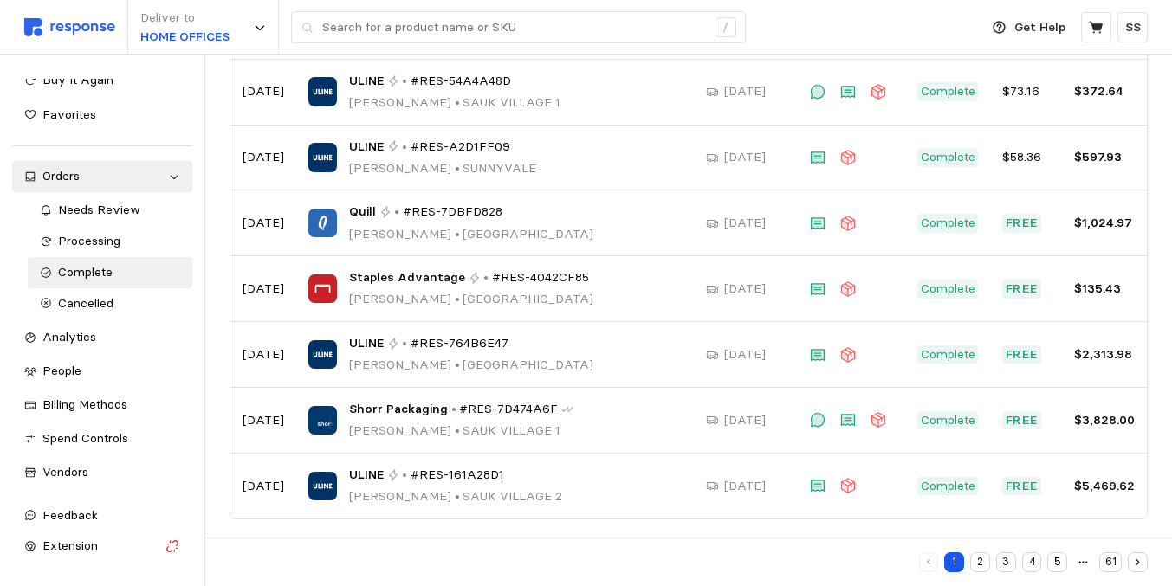
click at [983, 563] on button "2" at bounding box center [980, 563] width 20 height 20
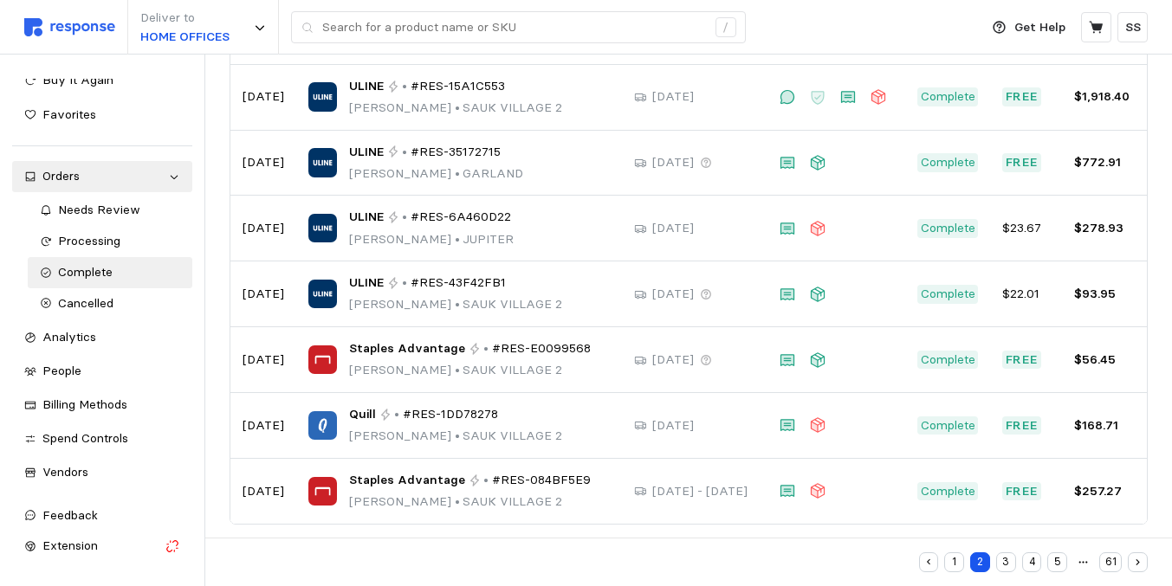
scroll to position [421, 0]
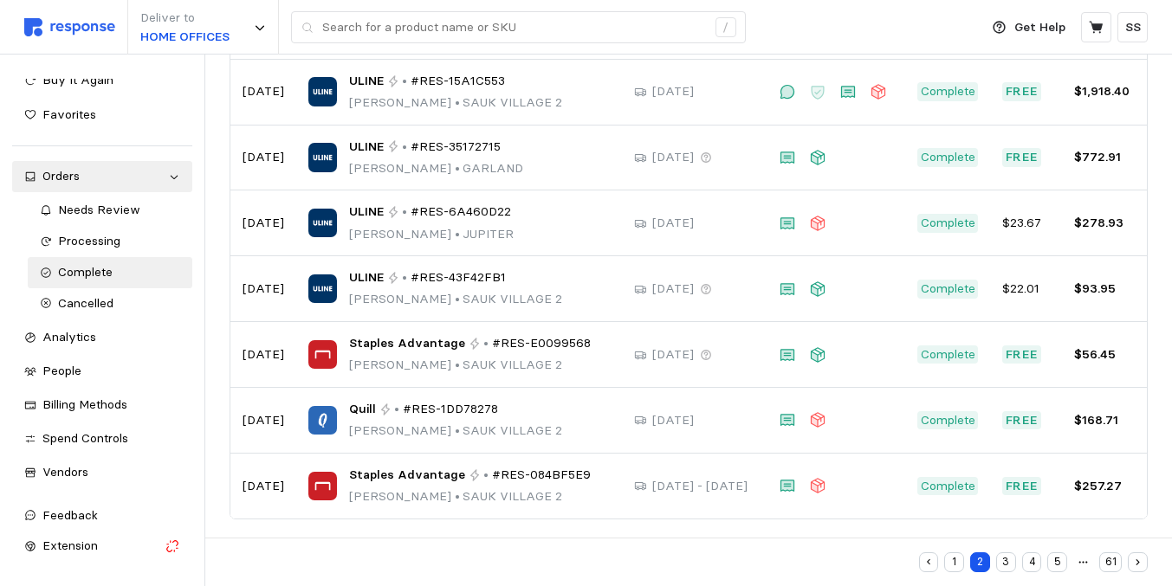
click at [958, 567] on button "1" at bounding box center [954, 563] width 20 height 20
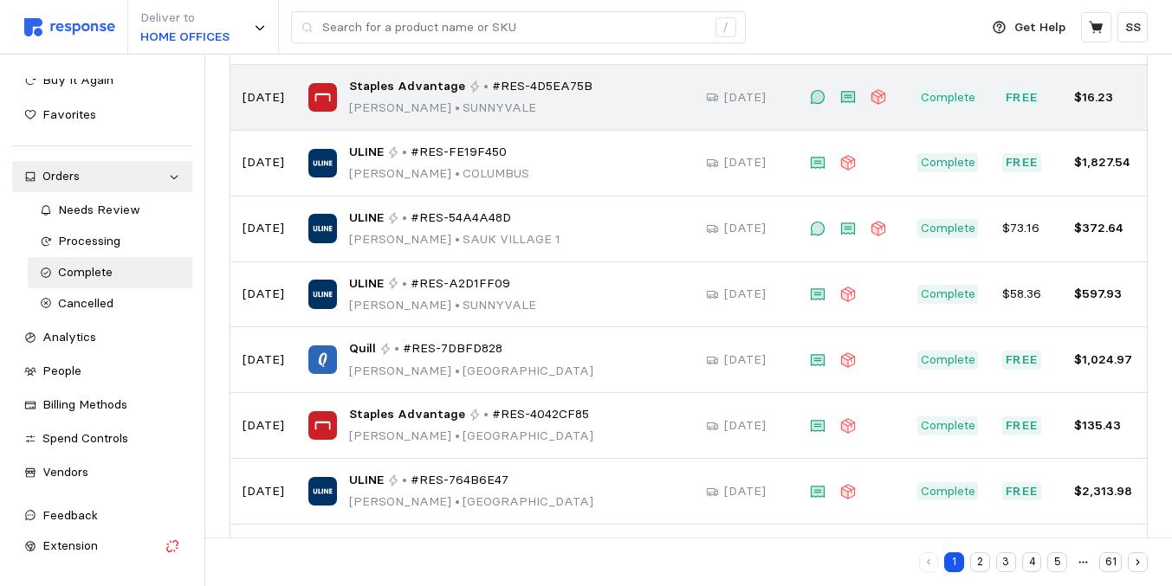
scroll to position [282, 0]
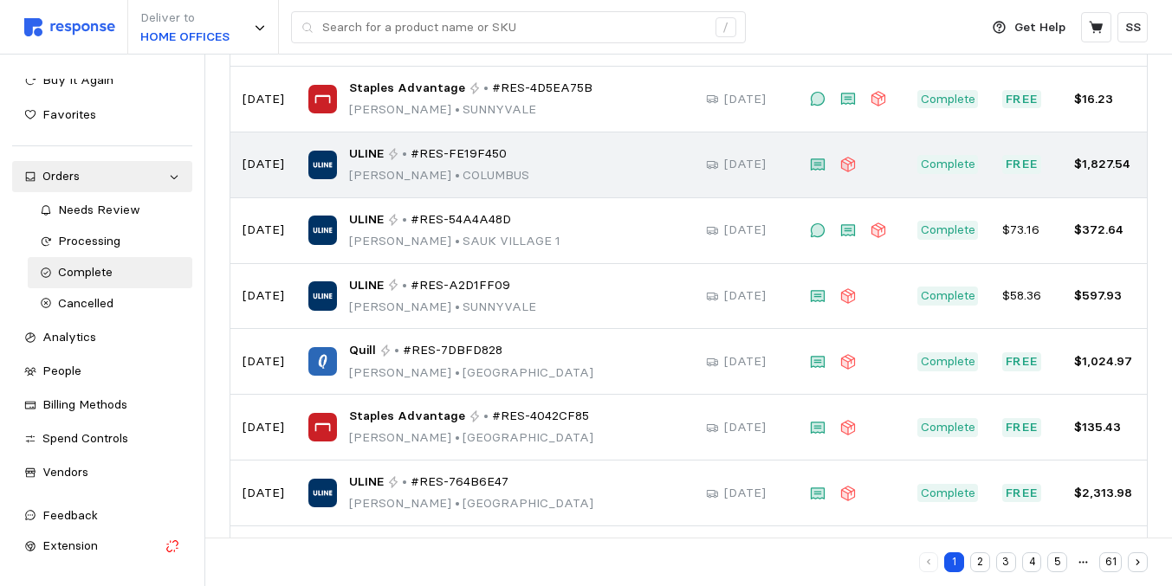
click at [618, 159] on div "ULINE • #RES-FE19F450 [PERSON_NAME][GEOGRAPHIC_DATA]" at bounding box center [494, 165] width 373 height 41
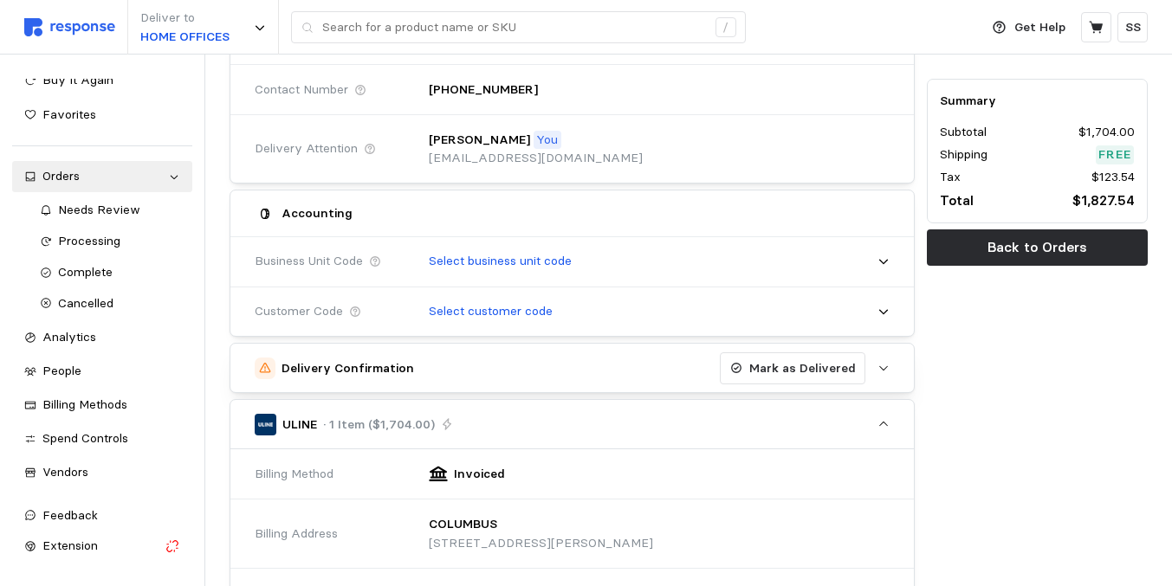
scroll to position [277, 0]
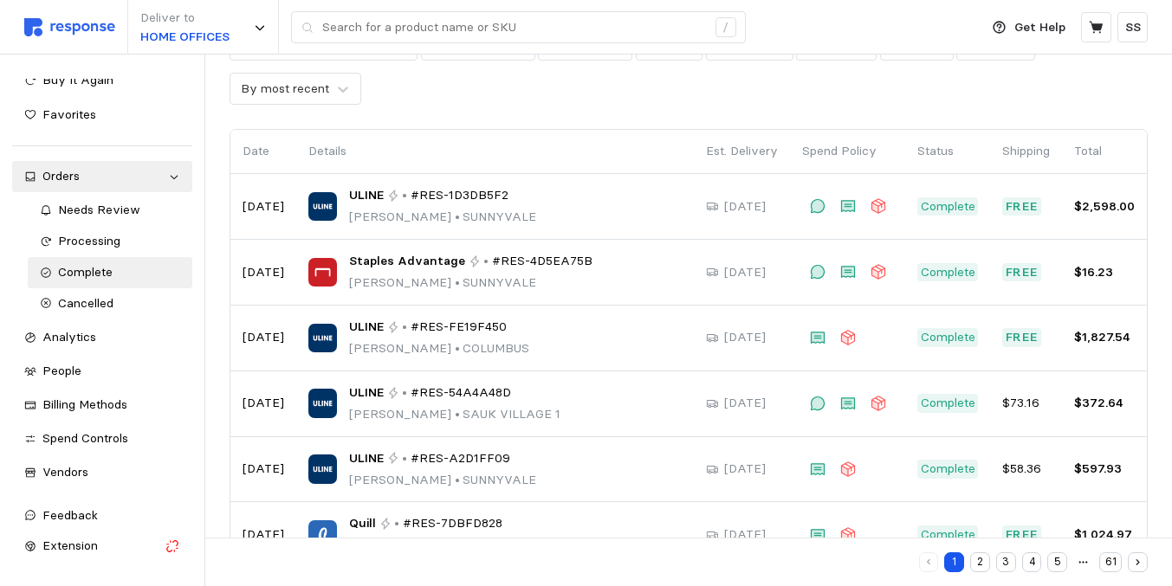
scroll to position [74, 0]
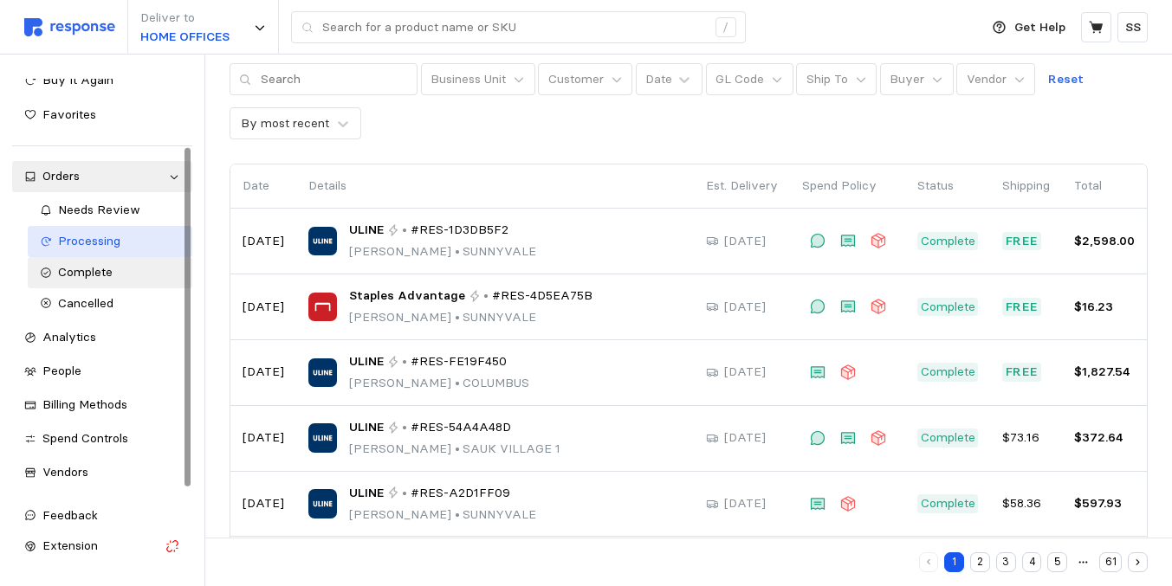
click at [99, 251] on link "Processing" at bounding box center [110, 241] width 165 height 31
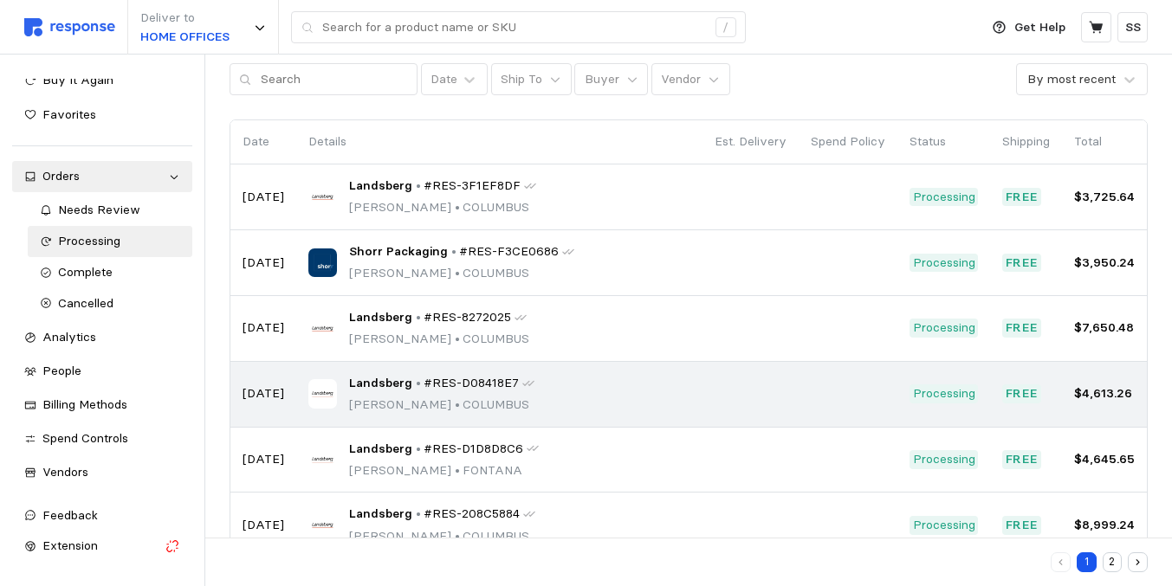
click at [584, 385] on div "Landsberg • #RES-D08418E7 [PERSON_NAME] • [GEOGRAPHIC_DATA]" at bounding box center [499, 394] width 382 height 41
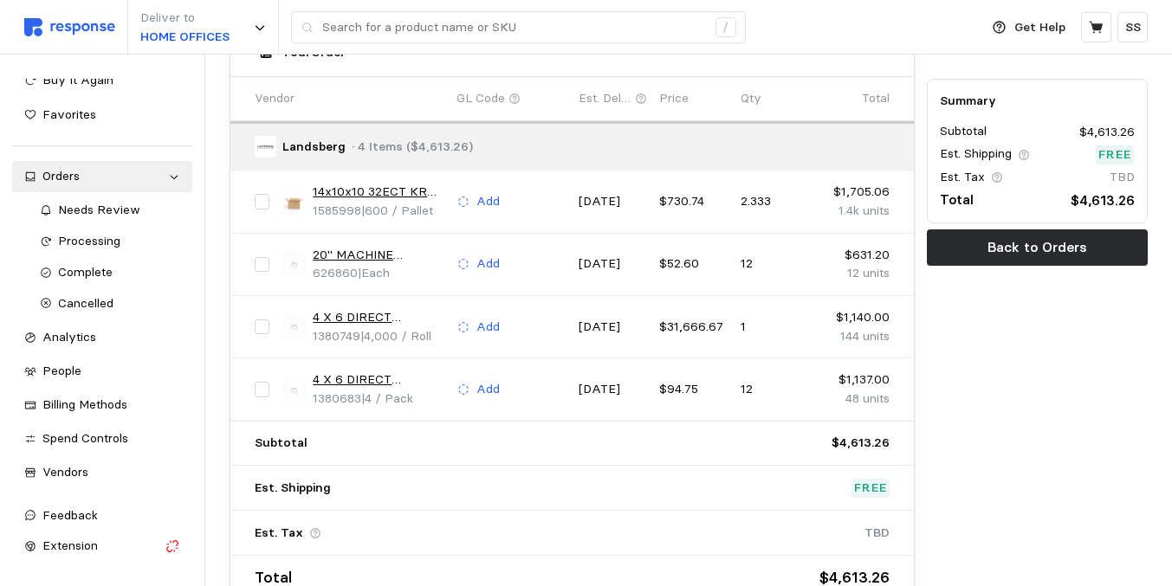
scroll to position [936, 0]
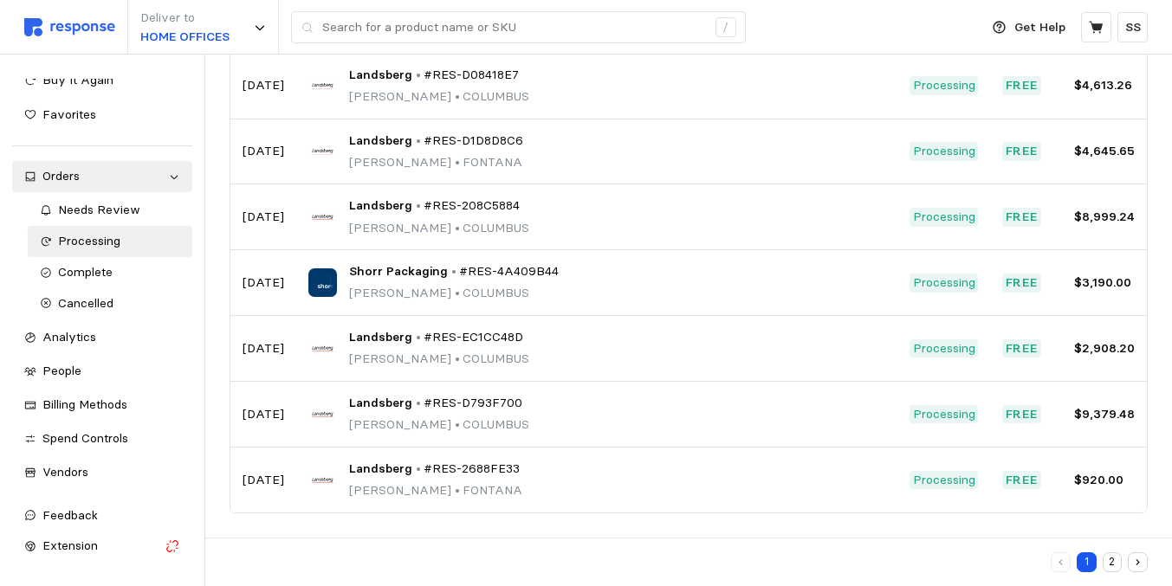
scroll to position [74, 0]
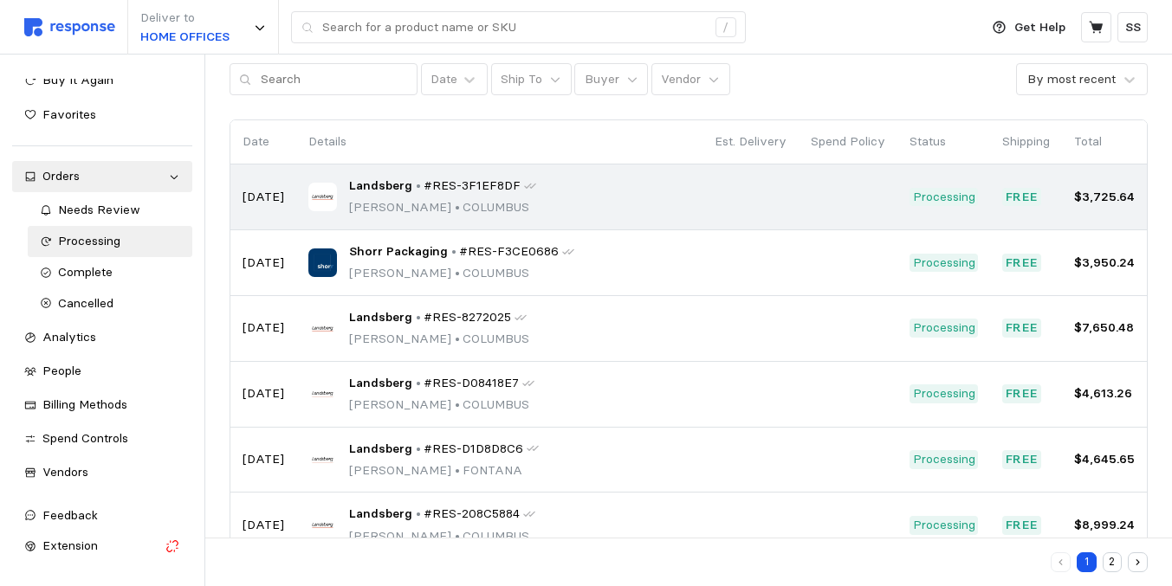
click at [567, 213] on div "Landsberg • #RES-3F1EF8DF [PERSON_NAME][GEOGRAPHIC_DATA]" at bounding box center [499, 197] width 382 height 41
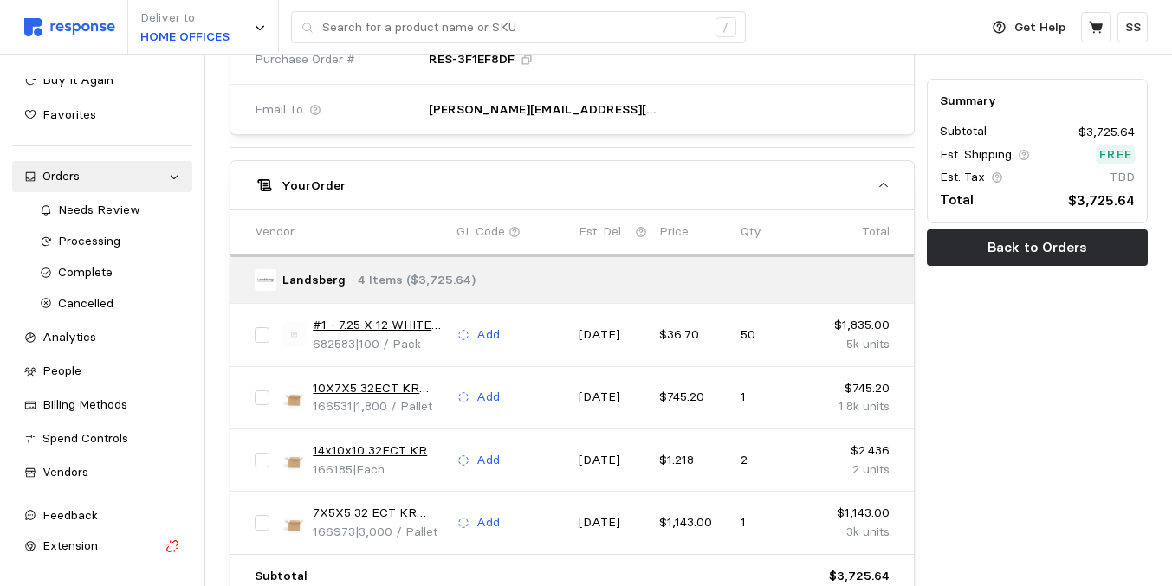
scroll to position [832, 0]
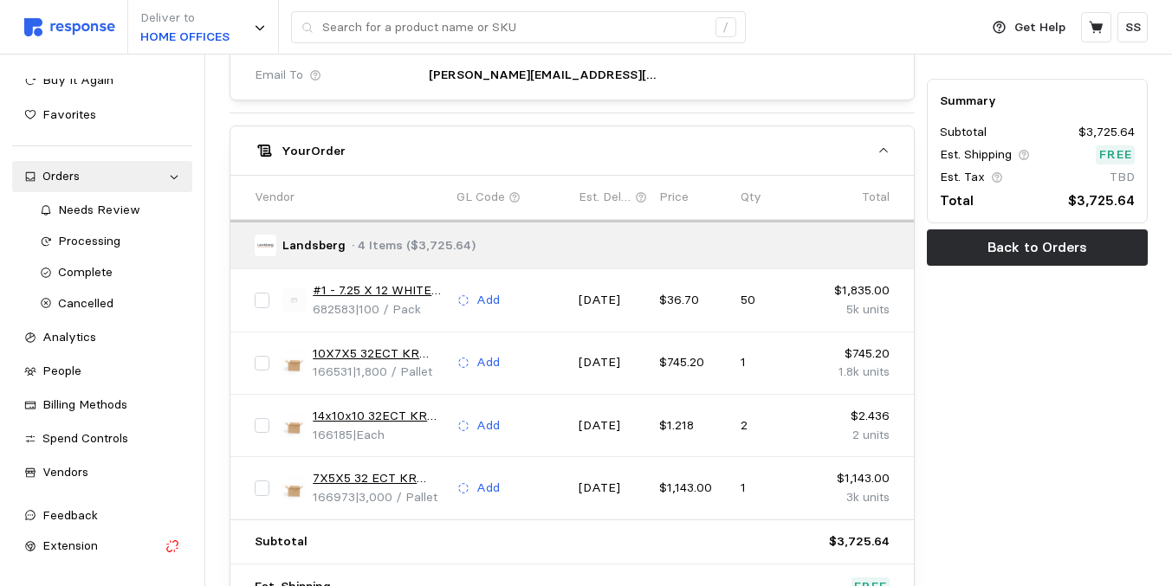
click at [995, 398] on div "Summary Subtotal $3,725.64 Est. Shipping Free Est. Tax TBD Total $3,725.64 Back…" at bounding box center [1037, 11] width 233 height 1388
